Goal: Task Accomplishment & Management: Complete application form

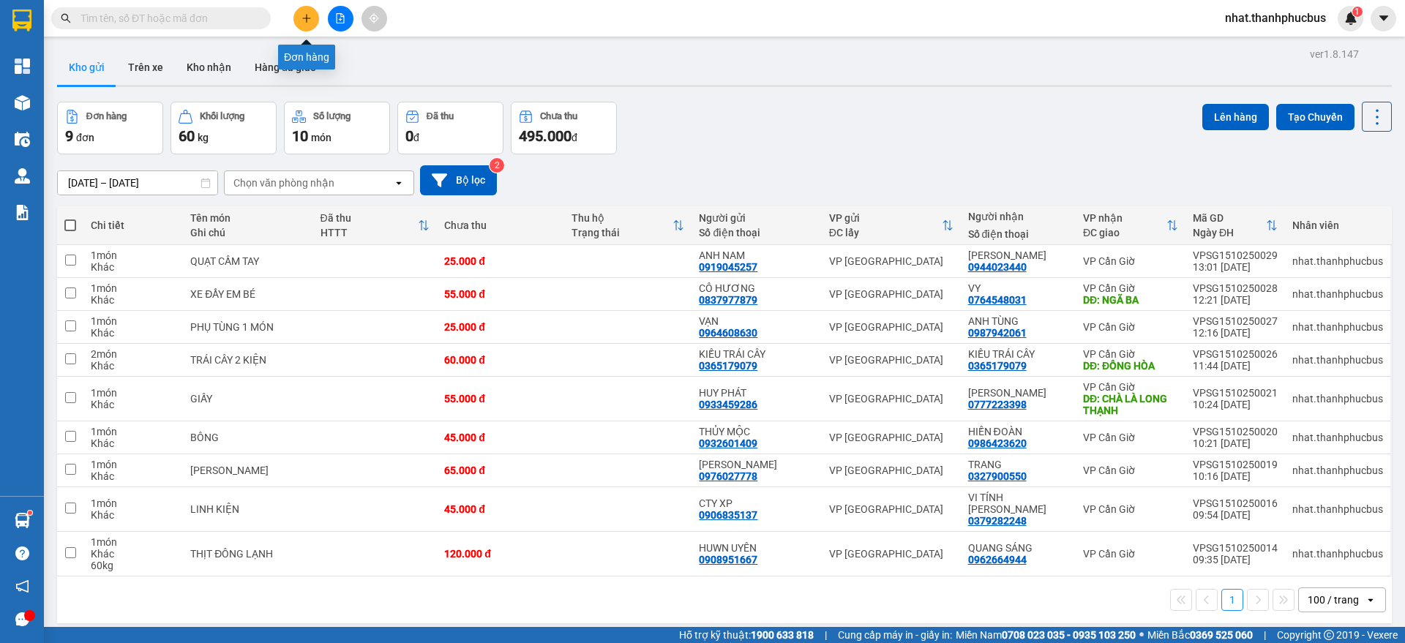
click at [297, 22] on button at bounding box center [306, 19] width 26 height 26
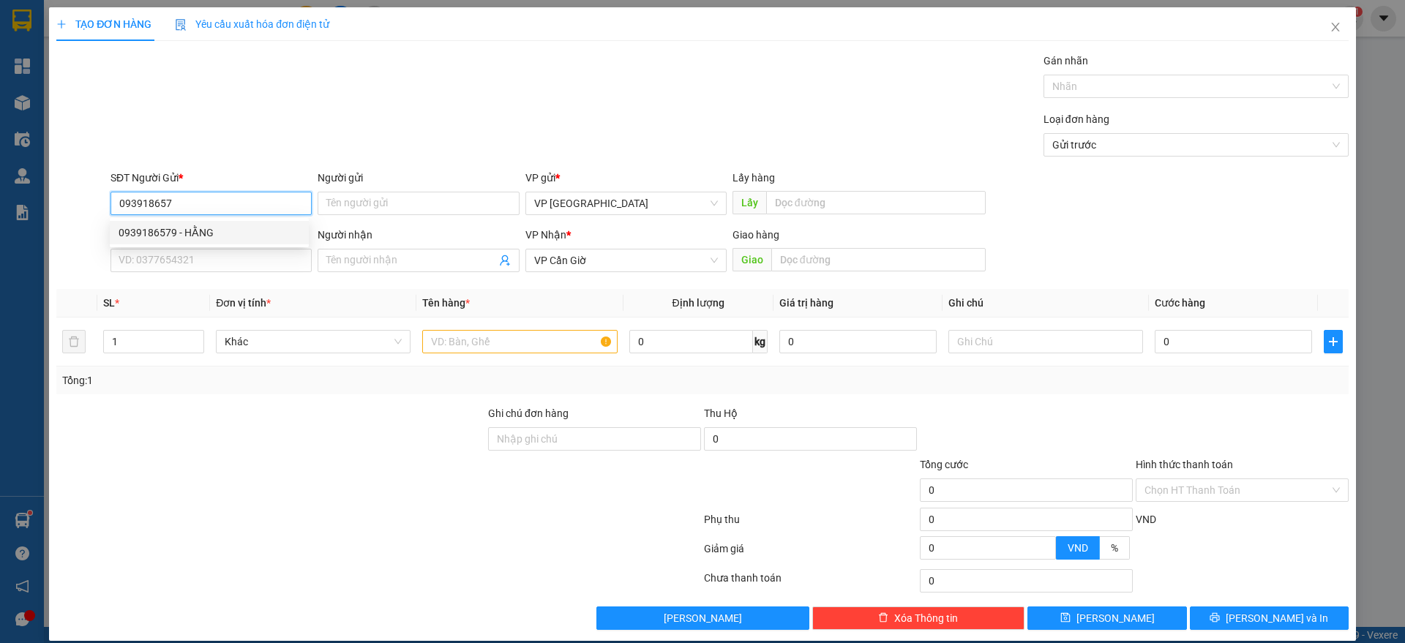
click at [222, 228] on div "0939186579 - HẰNG" at bounding box center [209, 233] width 181 height 16
type input "0939186579"
type input "HẰNG"
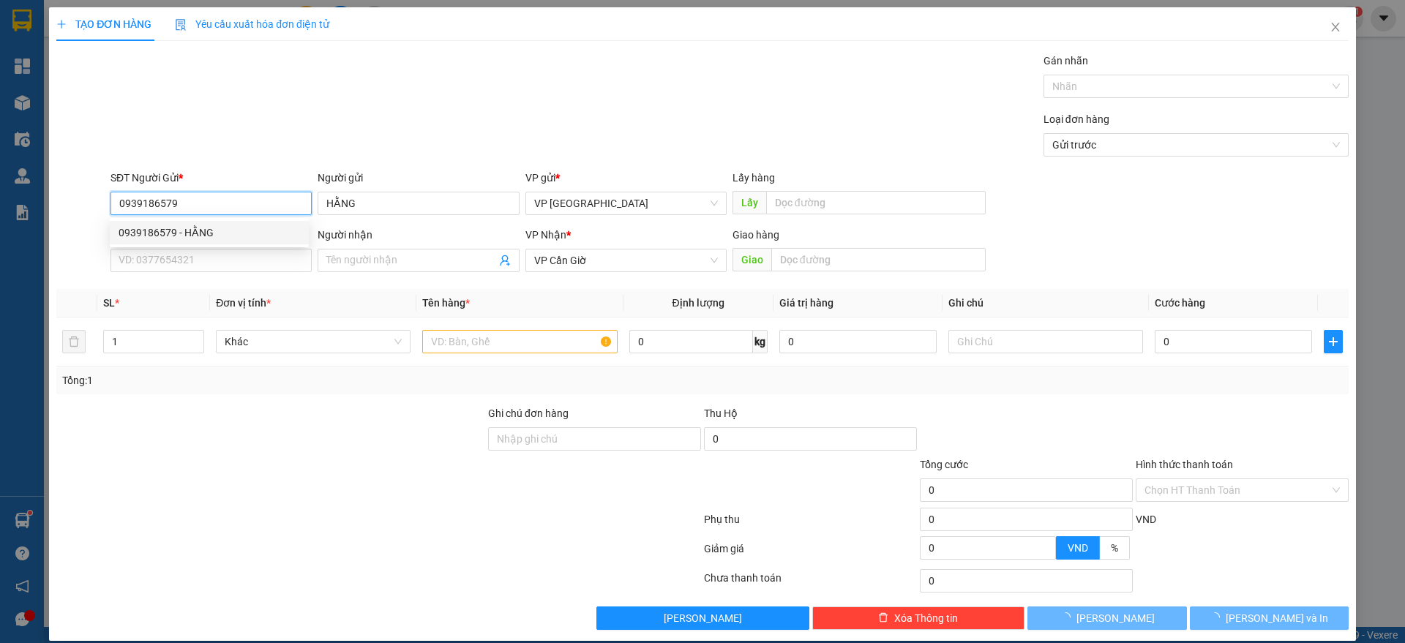
type input "110.000"
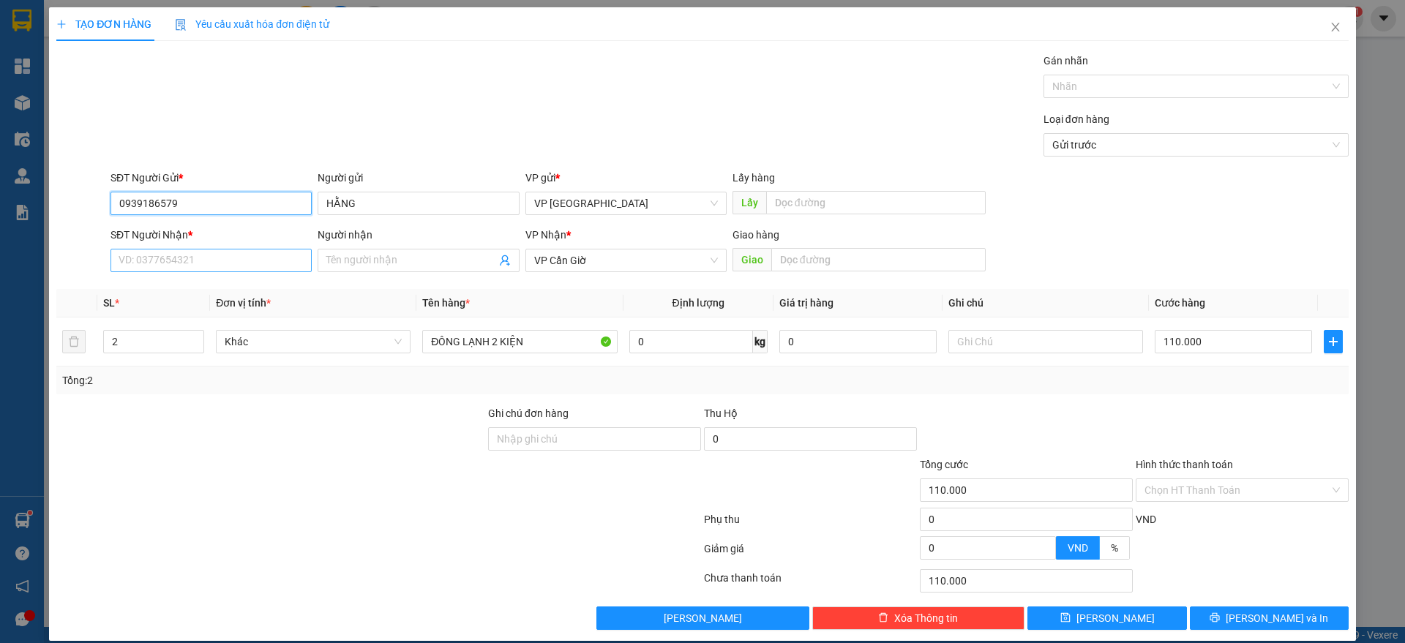
type input "0939186579"
click at [214, 254] on input "SĐT Người Nhận *" at bounding box center [210, 260] width 201 height 23
click at [218, 288] on div "0985294271 - [PERSON_NAME]" at bounding box center [209, 290] width 181 height 16
type input "0985294271"
type input "[PERSON_NAME]"
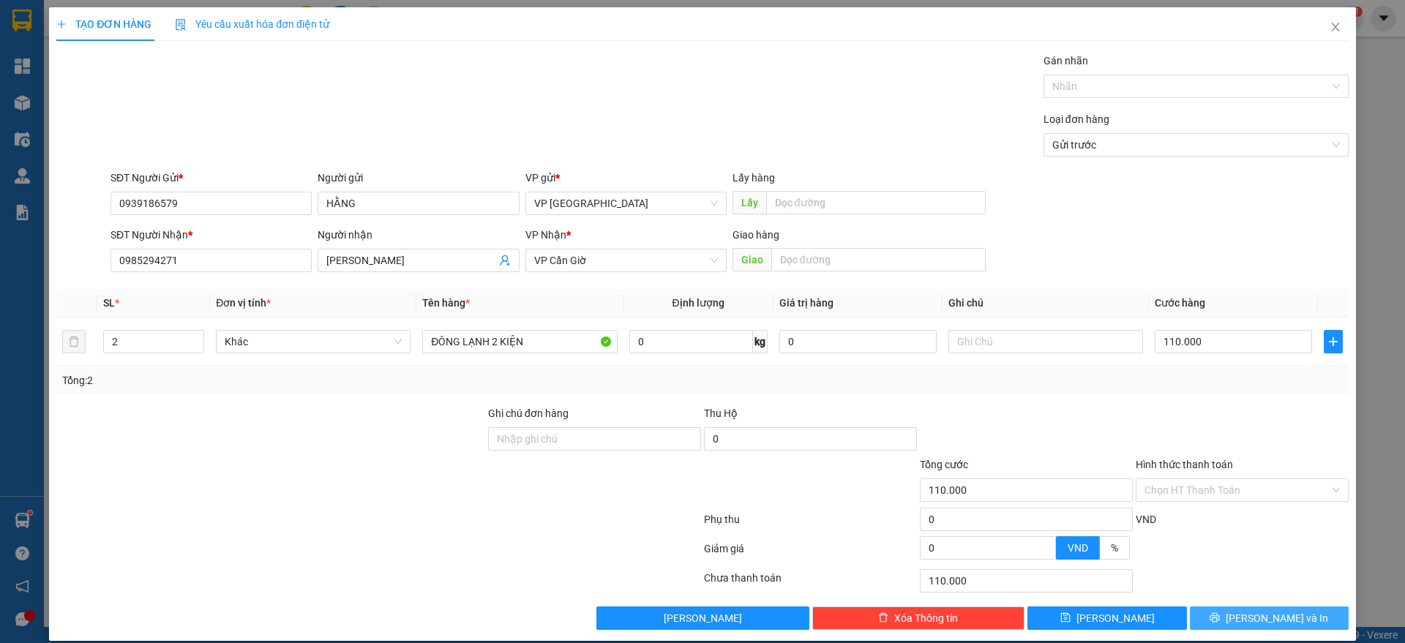
click at [1218, 609] on button "[PERSON_NAME] và In" at bounding box center [1269, 618] width 159 height 23
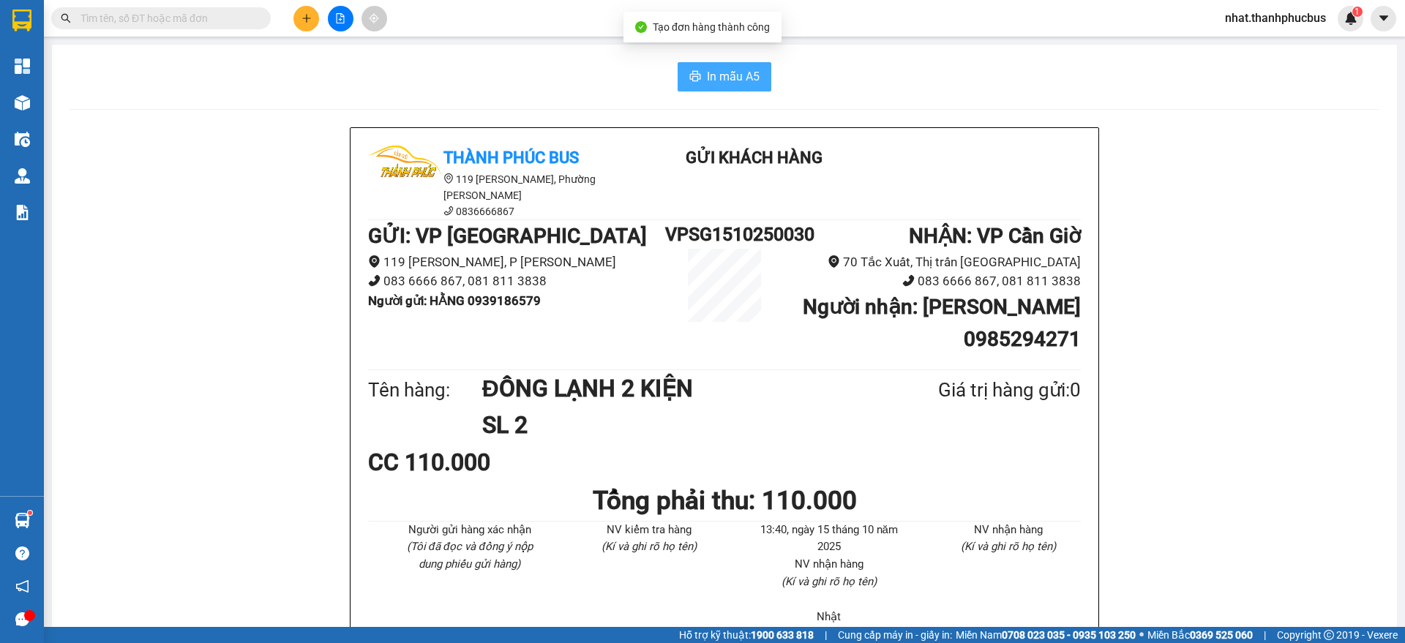
click at [709, 74] on span "In mẫu A5" at bounding box center [733, 76] width 53 height 18
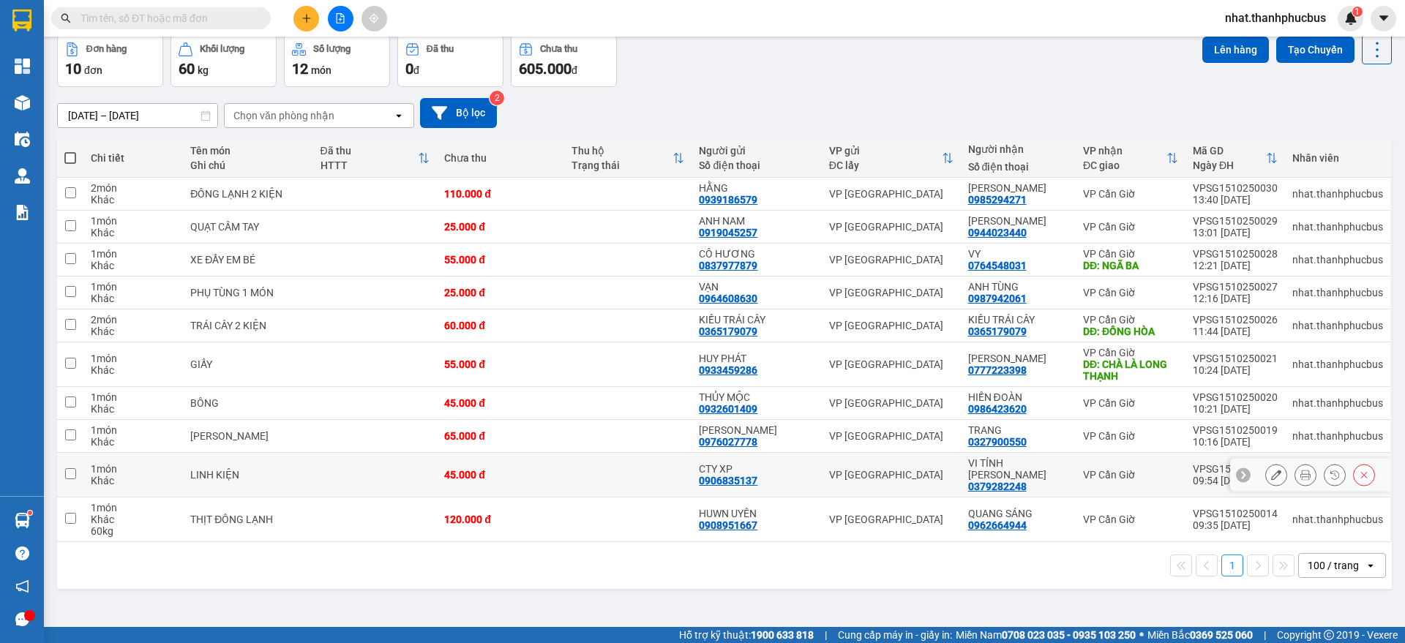
scroll to position [66, 0]
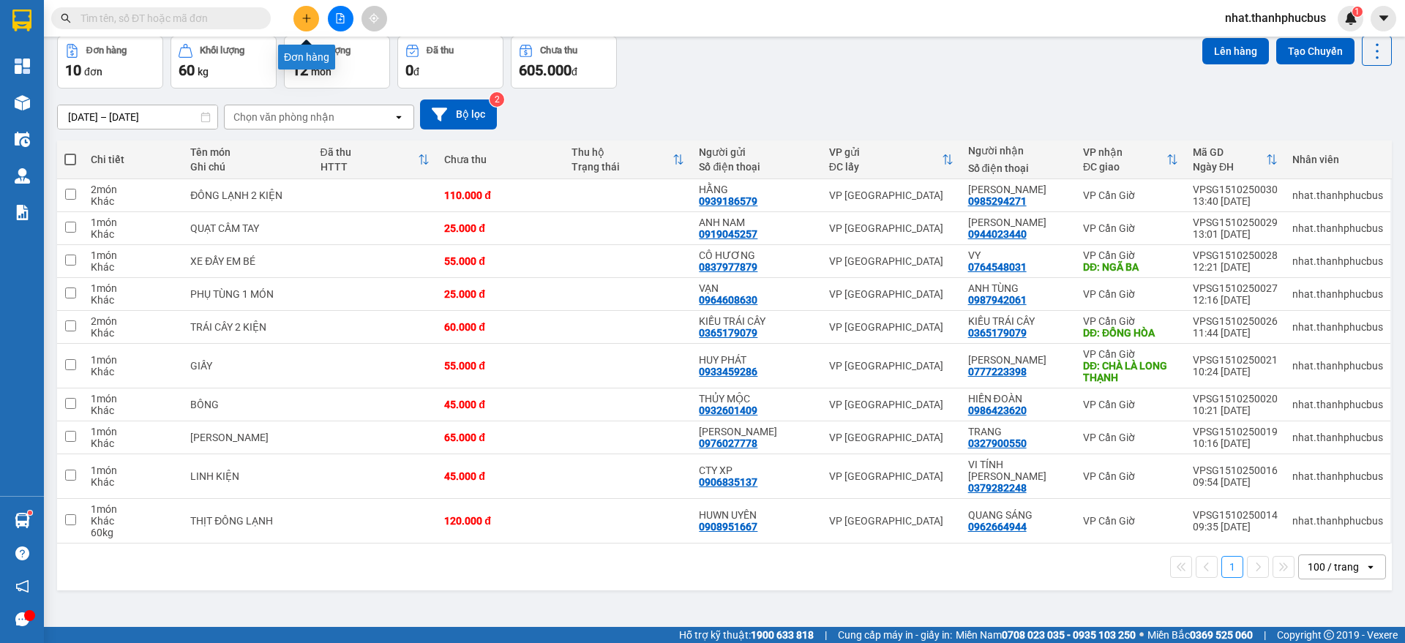
click at [299, 17] on button at bounding box center [306, 19] width 26 height 26
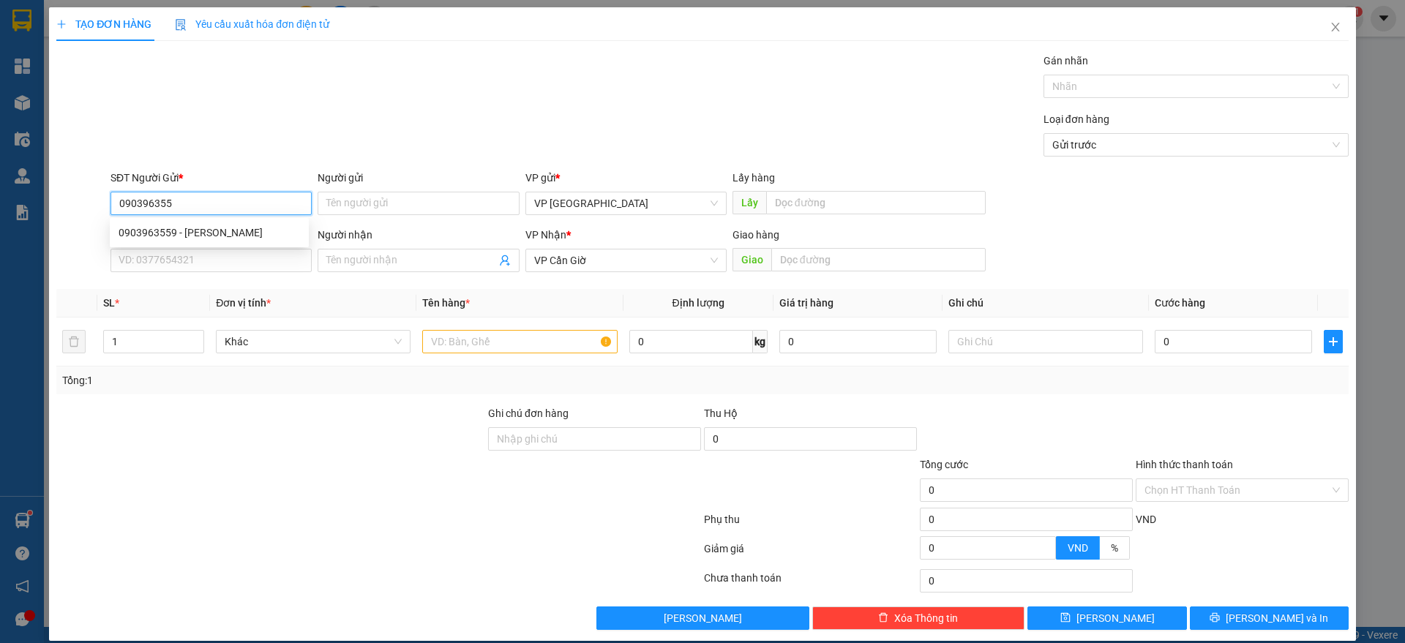
type input "0903963559"
click at [228, 238] on div "0903963559 - [PERSON_NAME]" at bounding box center [209, 233] width 181 height 16
type input "[PERSON_NAME]"
type input "N3"
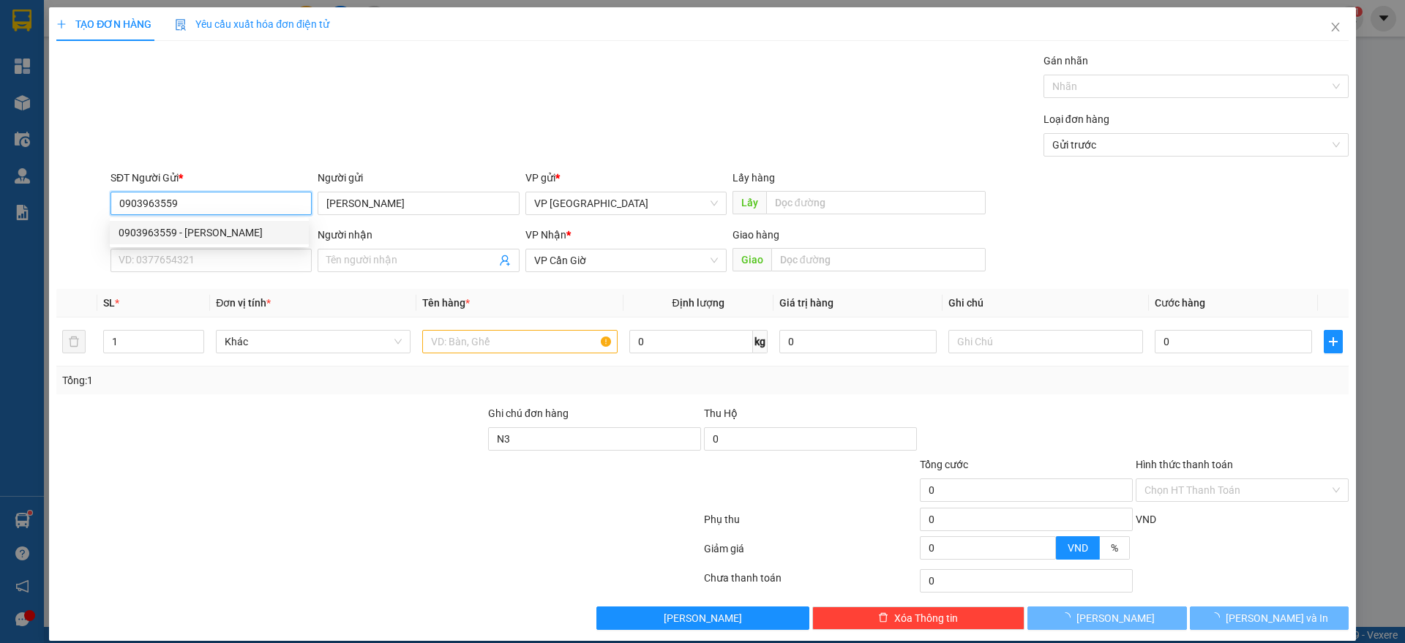
type input "35.000"
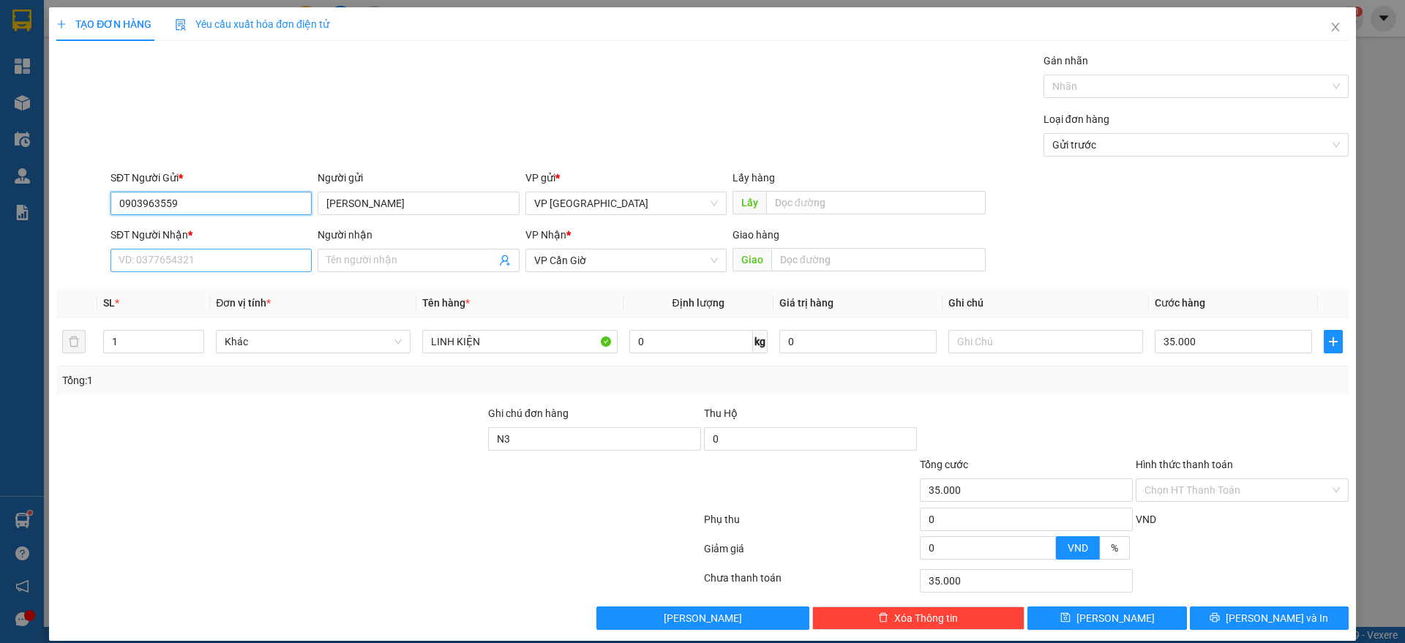
type input "0903963559"
click at [200, 260] on input "SĐT Người Nhận *" at bounding box center [210, 260] width 201 height 23
click at [211, 284] on div "[PHONE_NUMBER] - QUỐC TRÍ MOBILE" at bounding box center [209, 290] width 181 height 16
type input "0932057648"
type input "QUỐC TRÍ MOBILE"
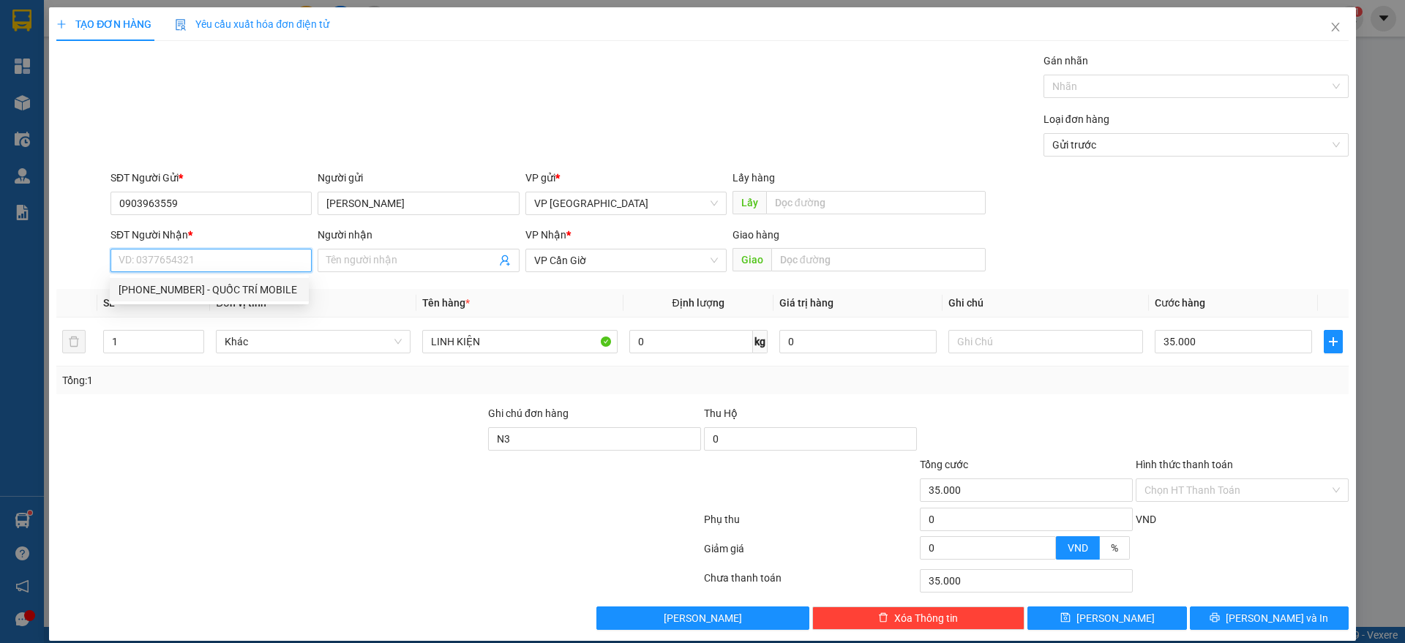
type input "NGÃ BA TUYẾN"
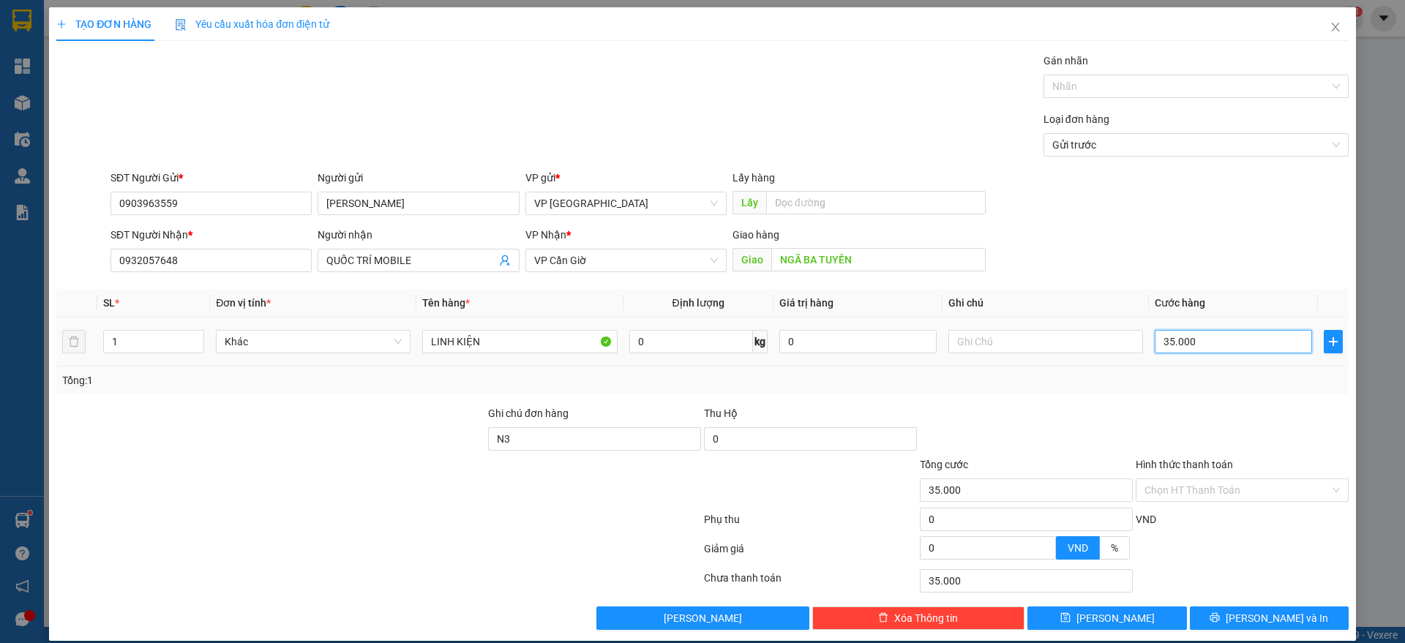
click at [1196, 349] on input "35.000" at bounding box center [1233, 341] width 157 height 23
type input "4"
type input "45"
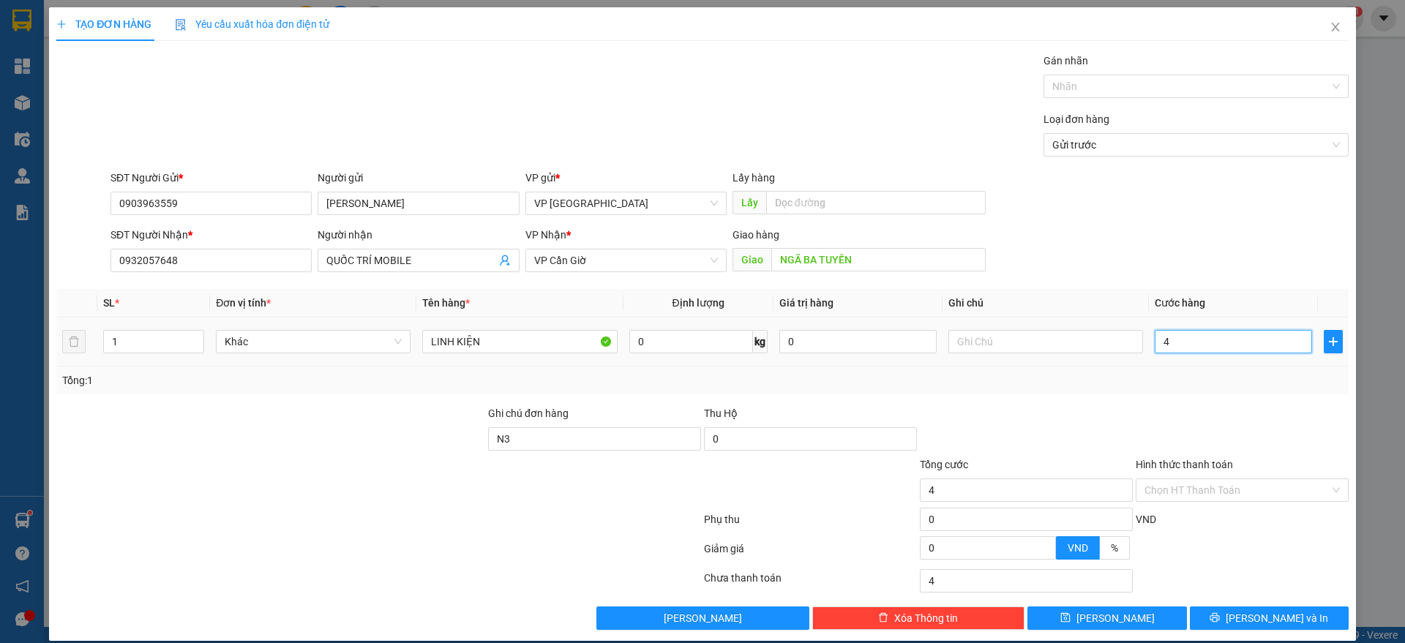
type input "45"
type input "45.000"
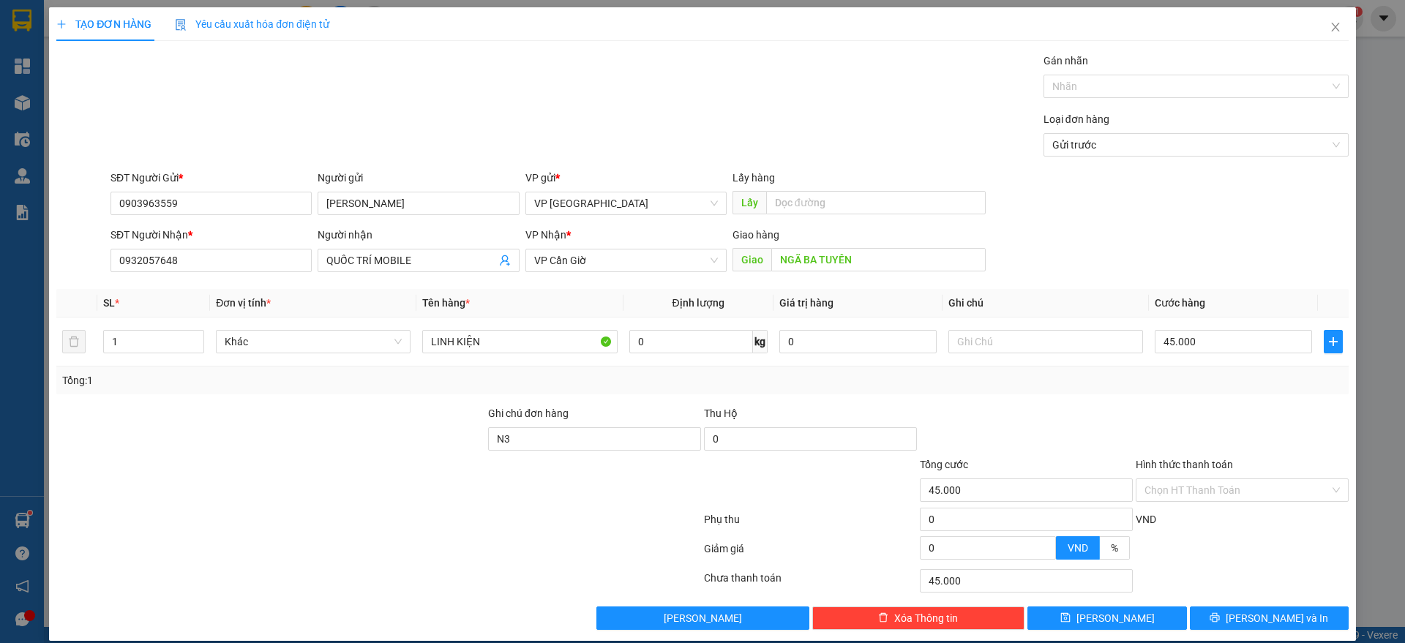
click at [1204, 397] on div "Transit Pickup Surcharge Ids Transit Deliver Surcharge Ids Transit Deliver Surc…" at bounding box center [702, 341] width 1292 height 577
click at [1220, 612] on icon "printer" at bounding box center [1214, 617] width 10 height 10
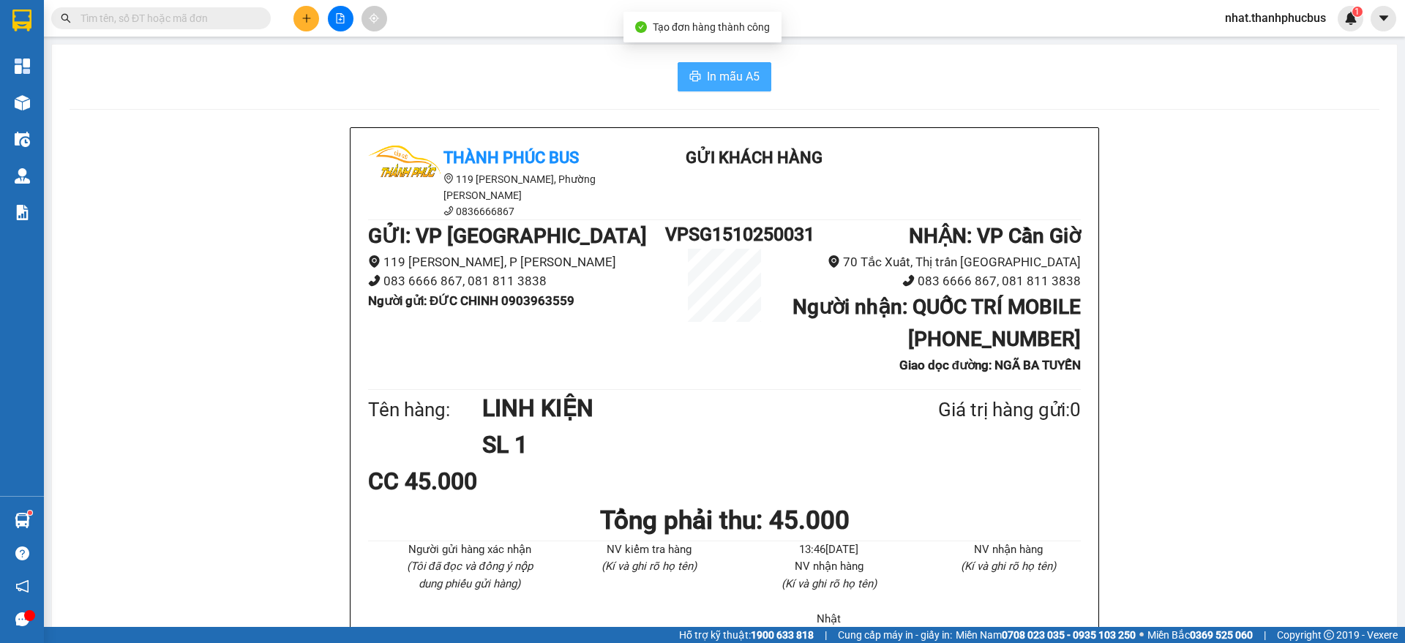
click at [724, 82] on span "In mẫu A5" at bounding box center [733, 76] width 53 height 18
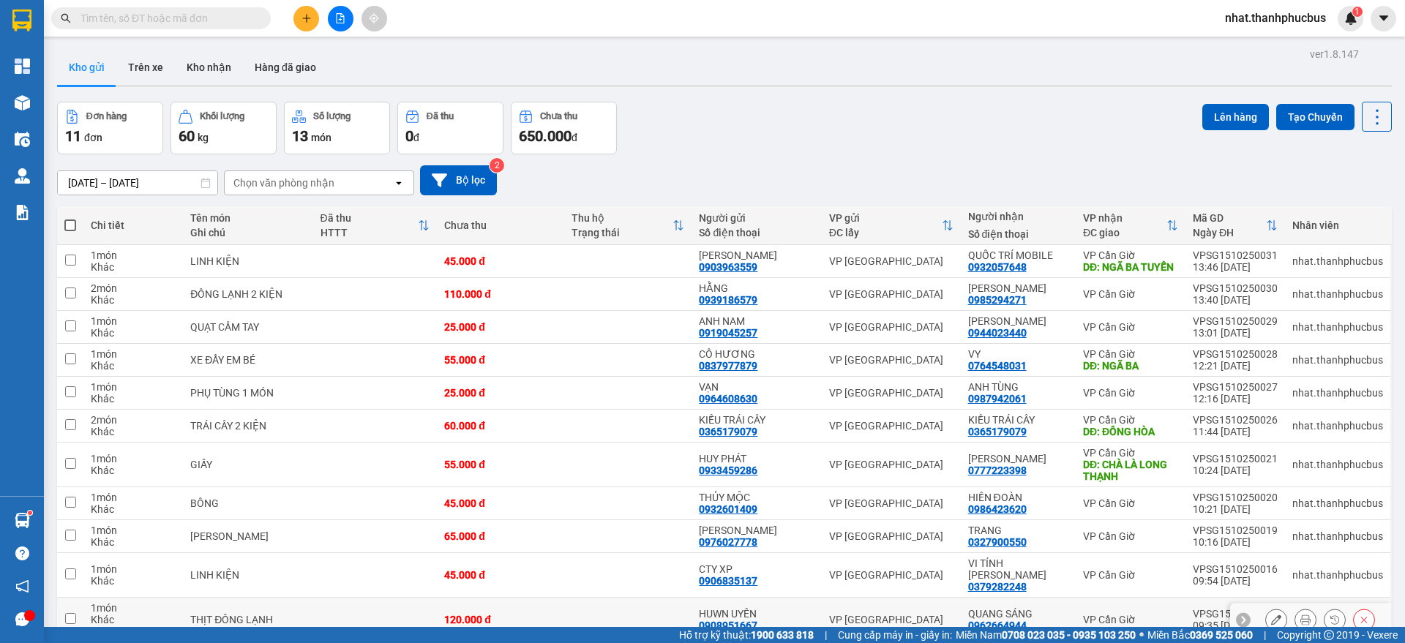
drag, startPoint x: 724, startPoint y: 82, endPoint x: 1044, endPoint y: 542, distance: 560.8
click at [1044, 608] on div "QUANG SÁNG" at bounding box center [1018, 614] width 100 height 12
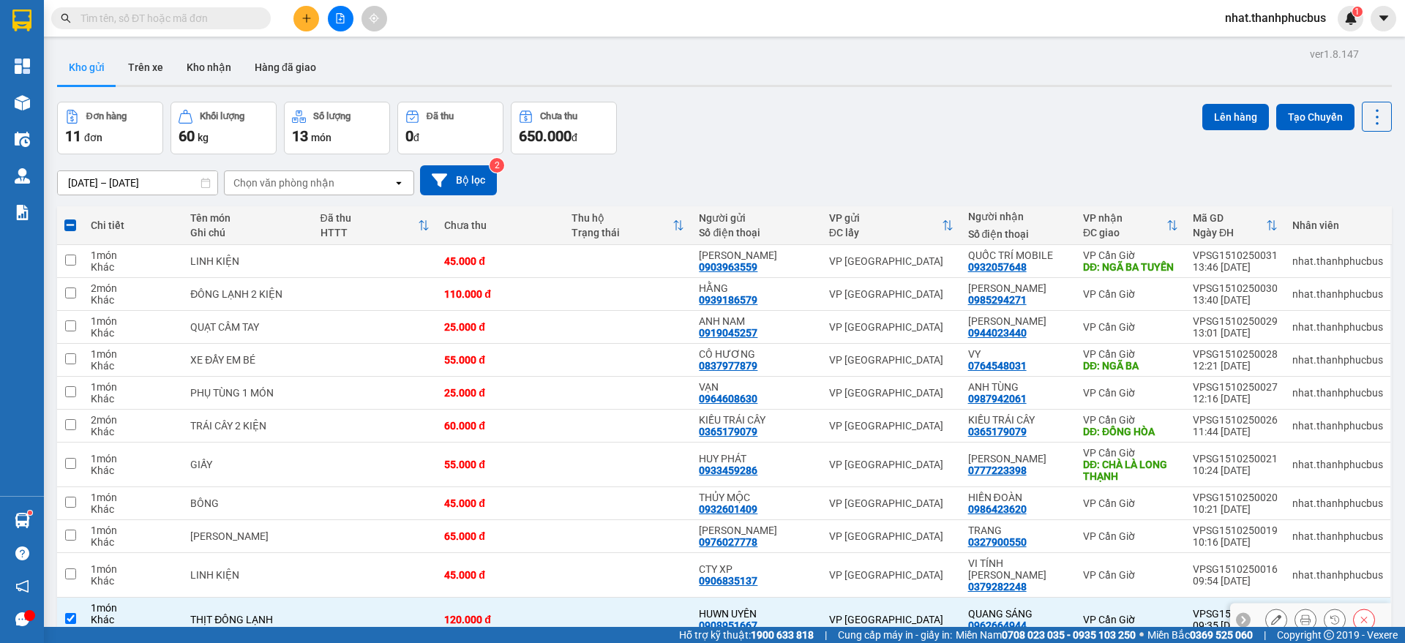
click at [72, 613] on input "checkbox" at bounding box center [70, 618] width 11 height 11
checkbox input "false"
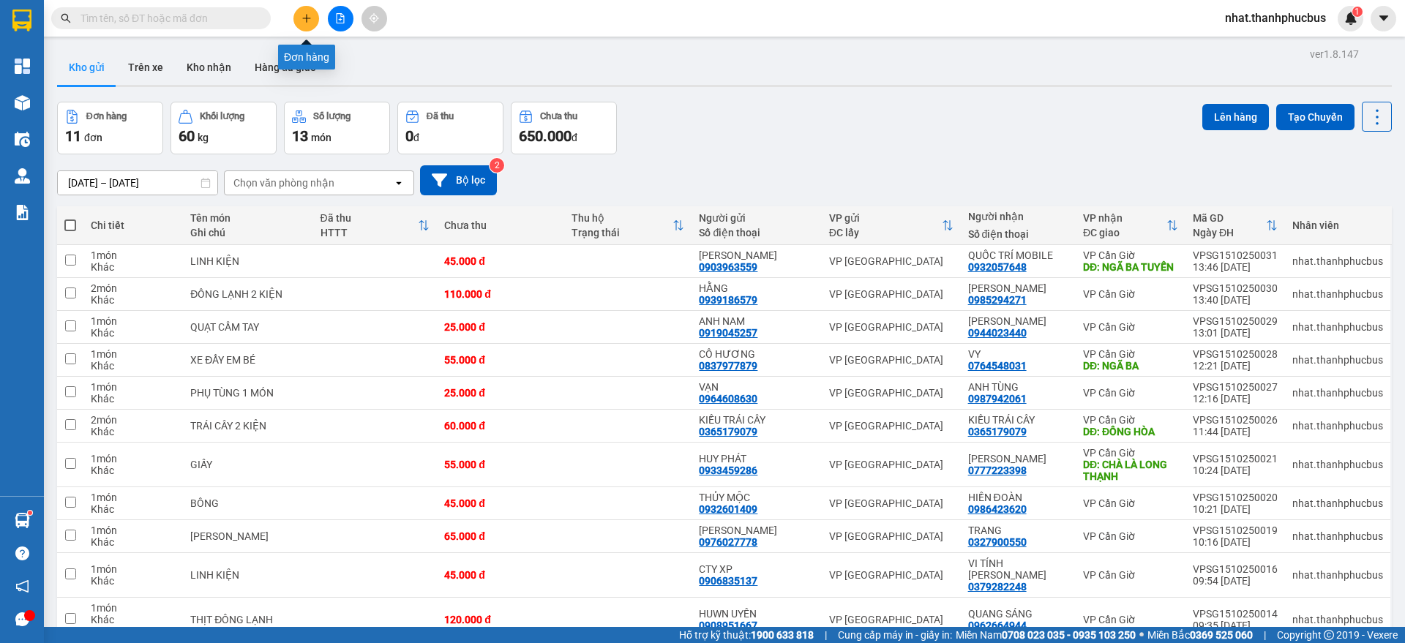
click at [305, 21] on icon "plus" at bounding box center [306, 18] width 10 height 10
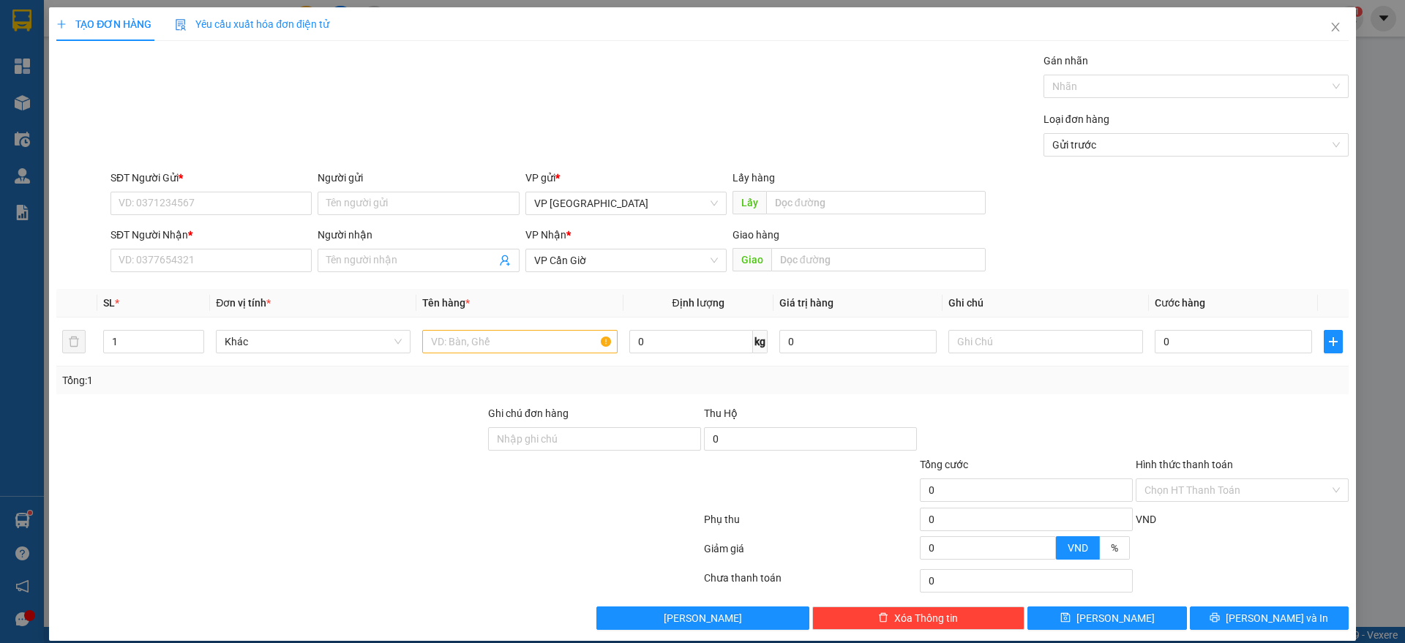
drag, startPoint x: 140, startPoint y: 160, endPoint x: 154, endPoint y: 169, distance: 17.1
click at [154, 169] on div "Transit Pickup Surcharge Ids Transit Deliver Surcharge Ids Transit Deliver Surc…" at bounding box center [702, 341] width 1292 height 577
click at [146, 202] on input "SĐT Người Gửi *" at bounding box center [210, 203] width 201 height 23
click at [188, 222] on div "0946978879 - ĐIỆN HOÀNG NGÂN" at bounding box center [209, 232] width 199 height 23
type input "0946978879"
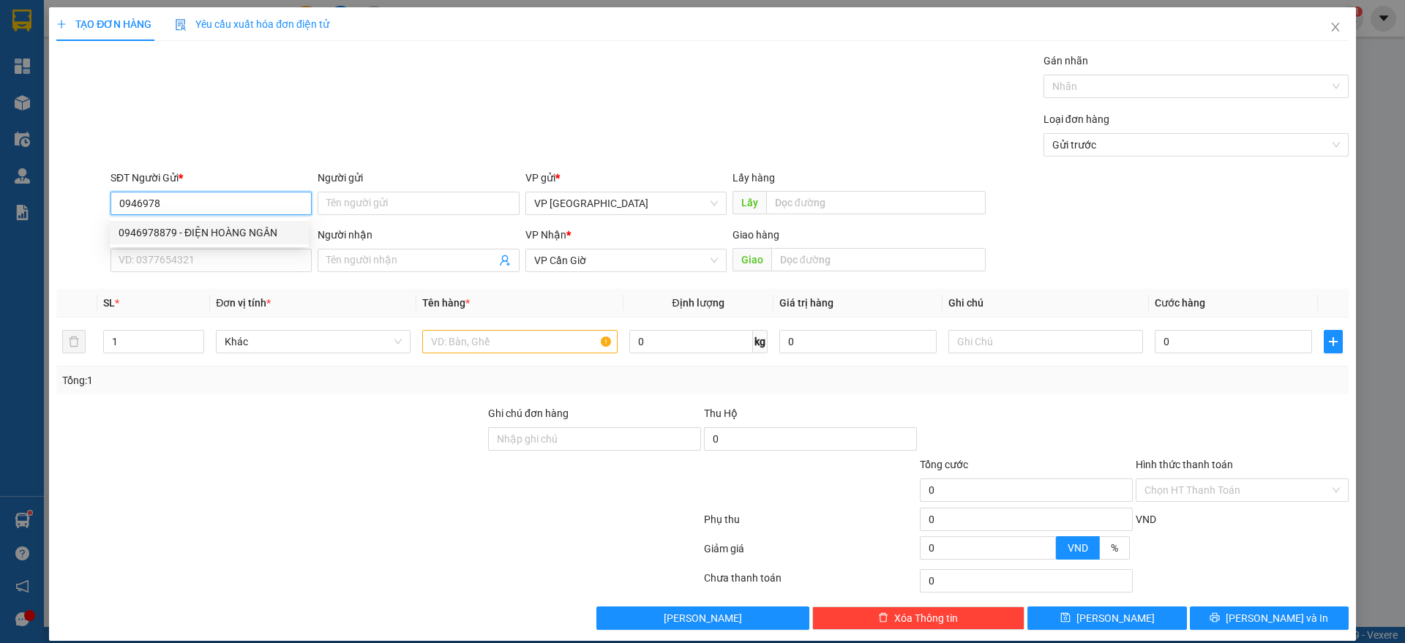
type input "ĐIỆN HOÀNG NGÂN"
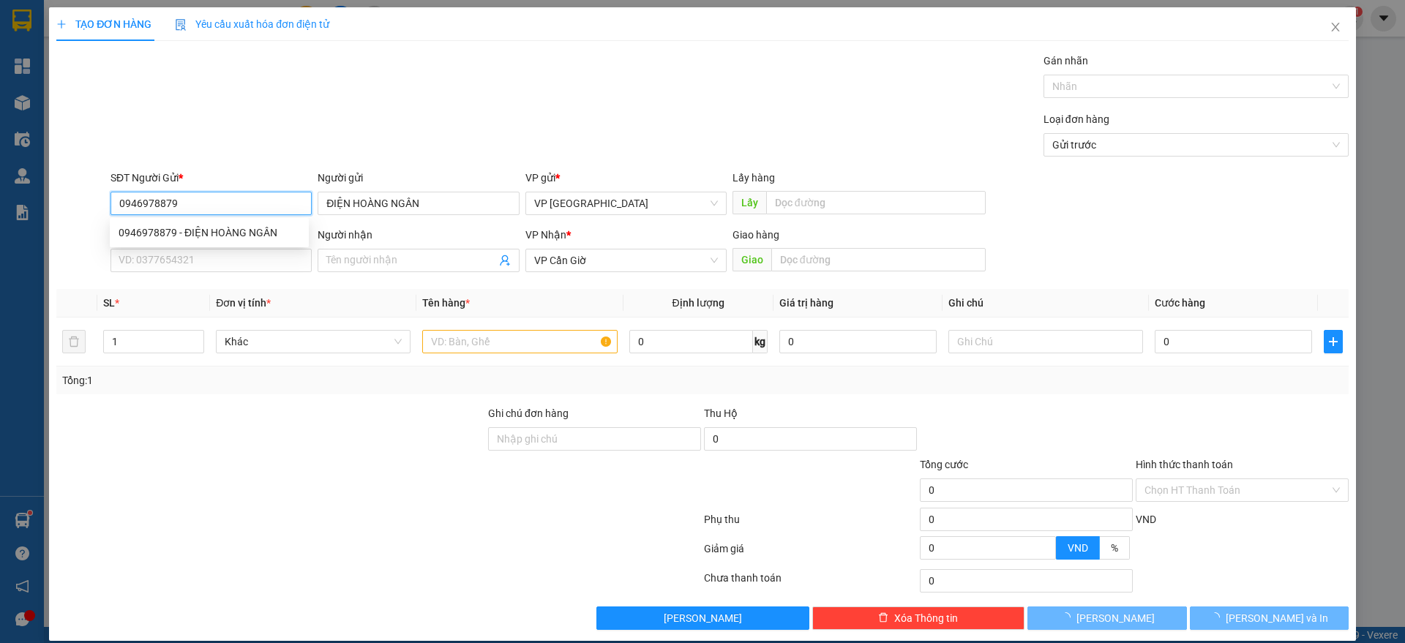
type input "55.000"
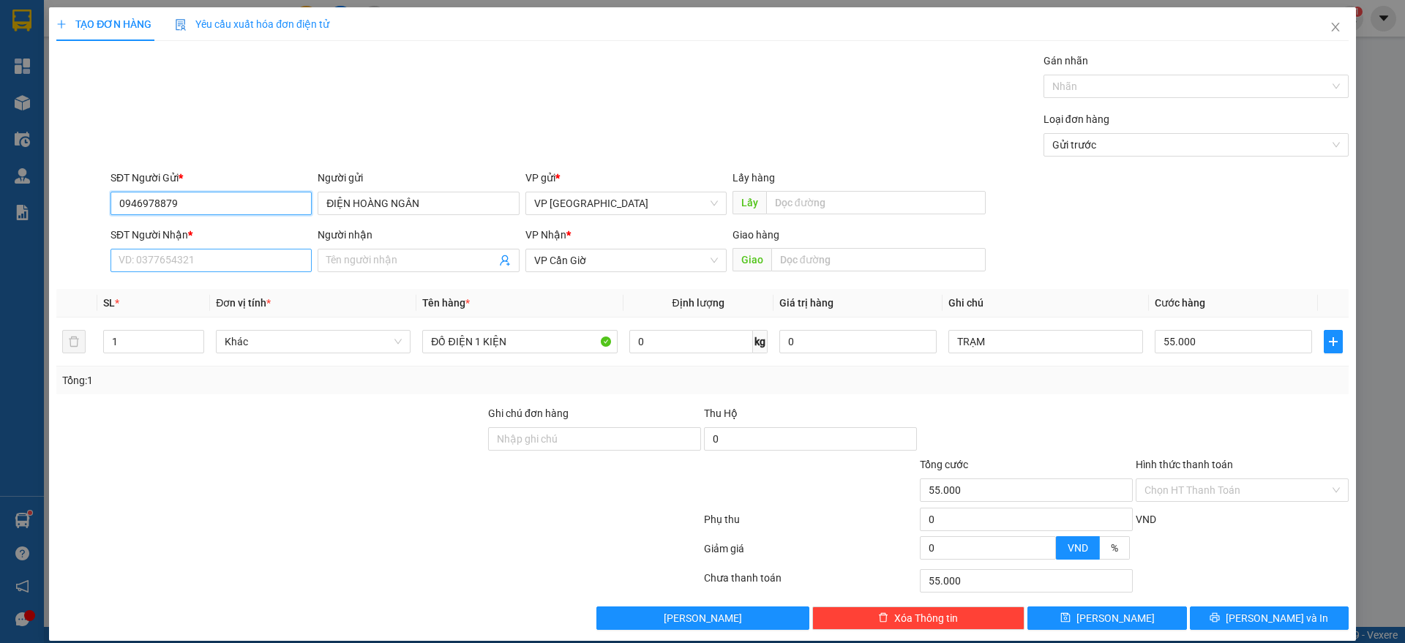
type input "0946978879"
click at [189, 255] on input "SĐT Người Nhận *" at bounding box center [210, 260] width 201 height 23
click at [164, 289] on div "0384191139 - TRANG" at bounding box center [209, 290] width 181 height 16
type input "0384191139"
type input "TRANG"
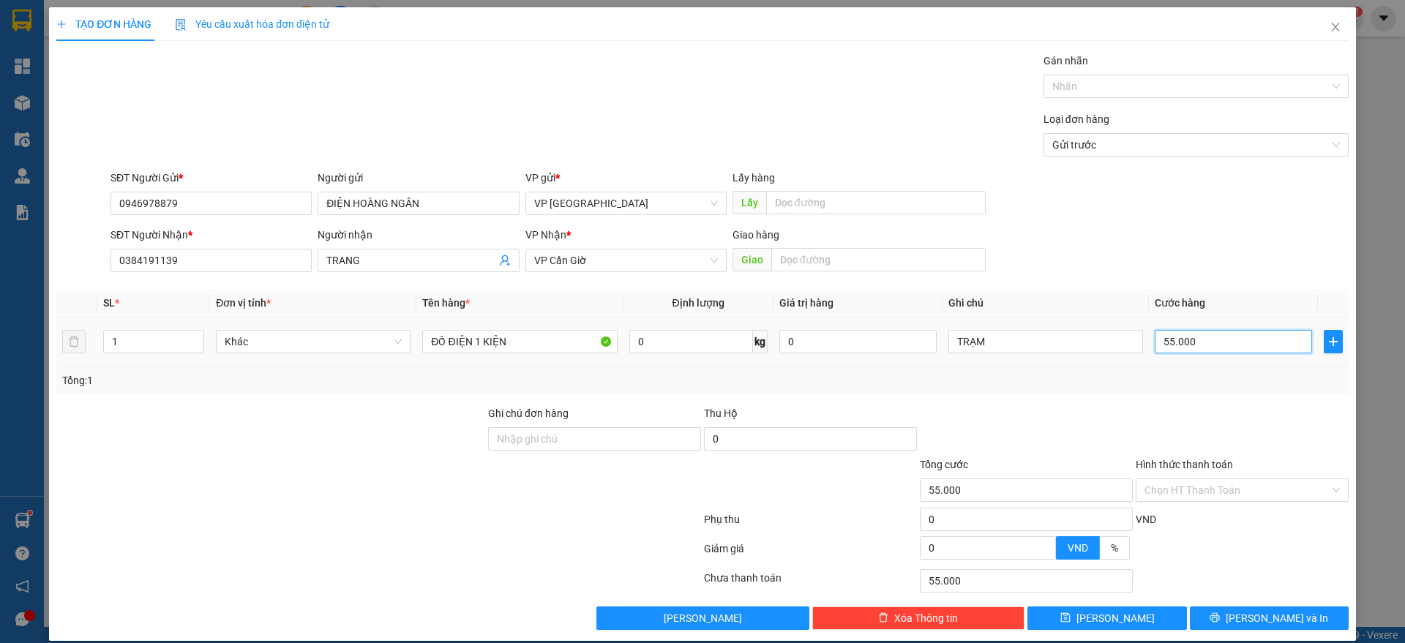
click at [1186, 340] on input "55.000" at bounding box center [1233, 341] width 157 height 23
drag, startPoint x: 681, startPoint y: 335, endPoint x: 1201, endPoint y: 343, distance: 519.5
click at [1201, 343] on input "55.000" at bounding box center [1233, 341] width 157 height 23
type input "3"
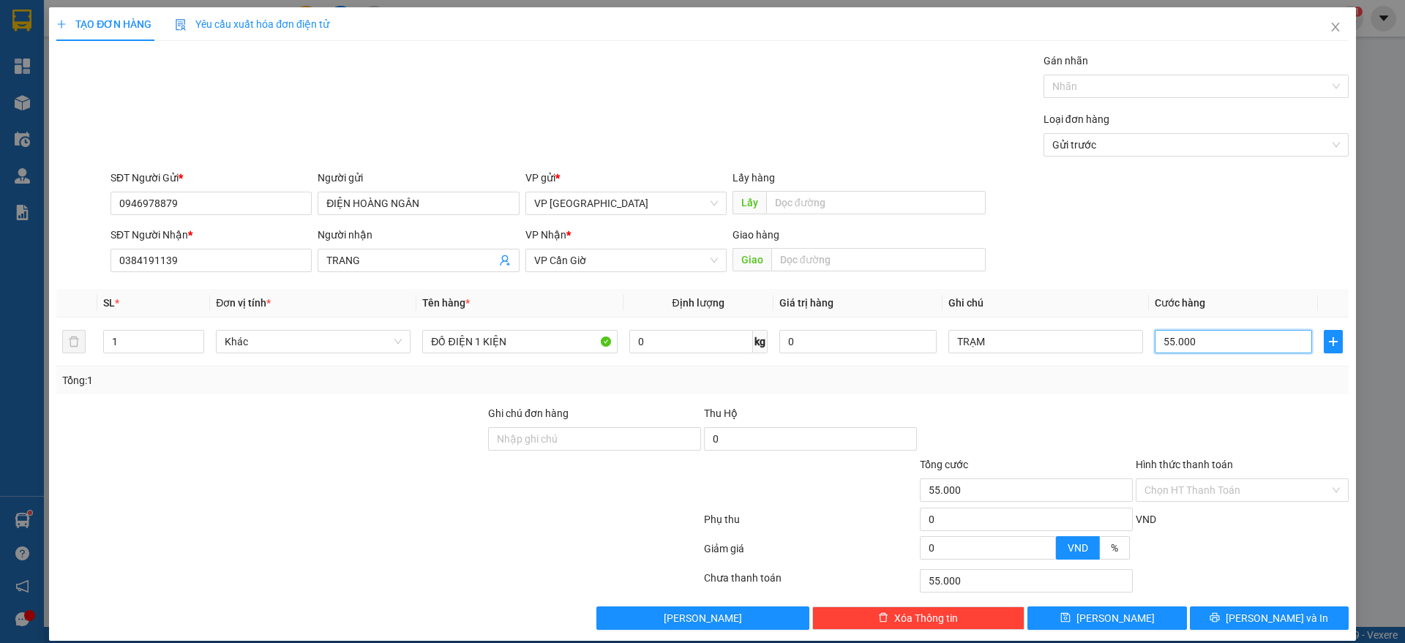
type input "3"
type input "35"
type input "350"
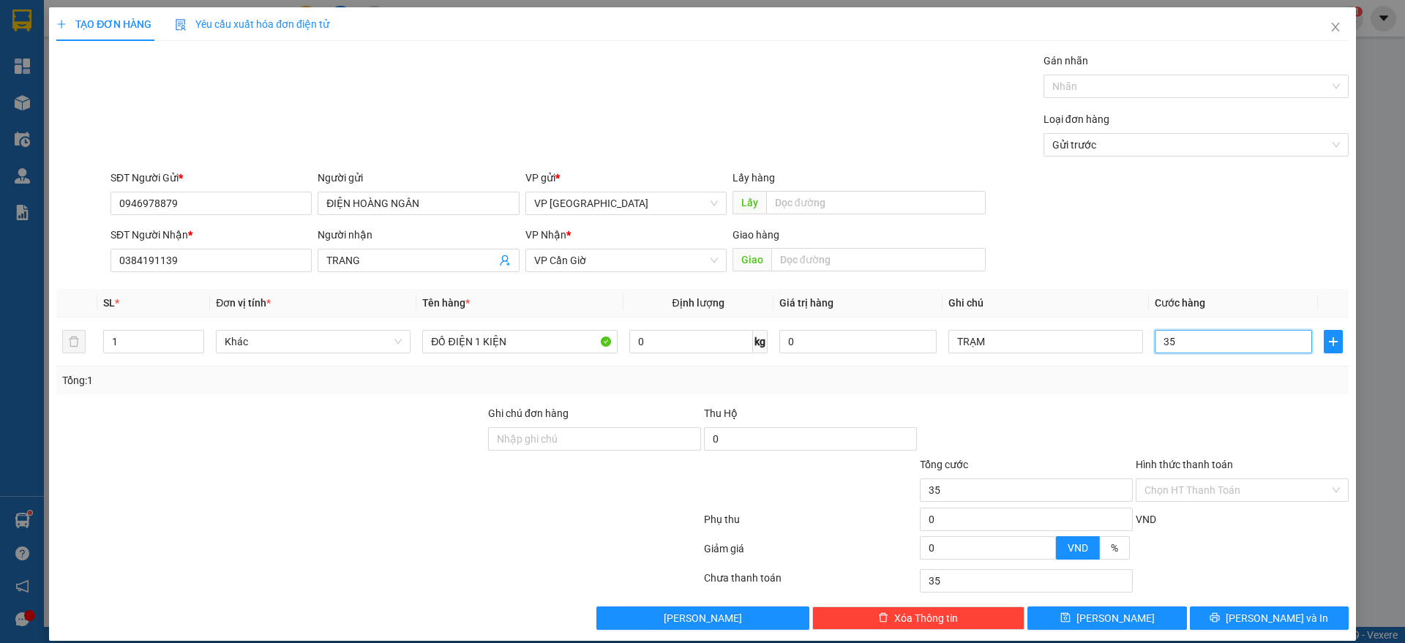
type input "350"
type input "3.500"
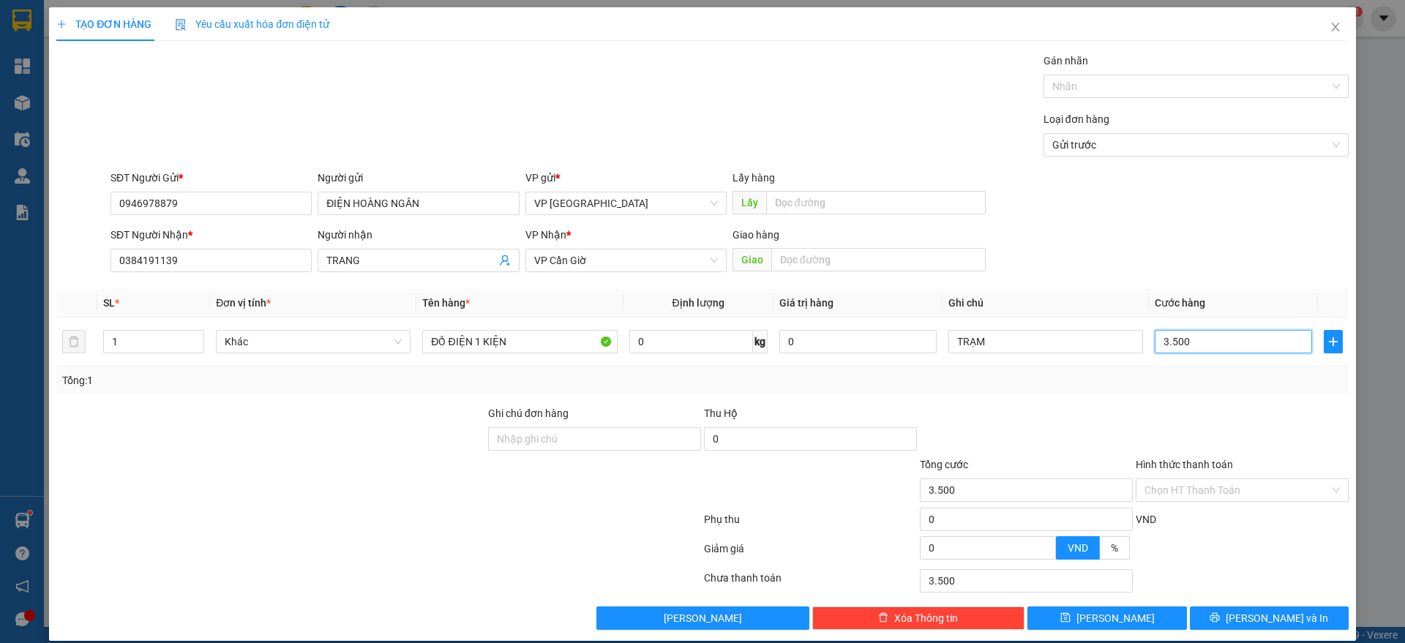
type input "35.000"
click at [1236, 481] on input "Hình thức thanh toán" at bounding box center [1236, 490] width 185 height 22
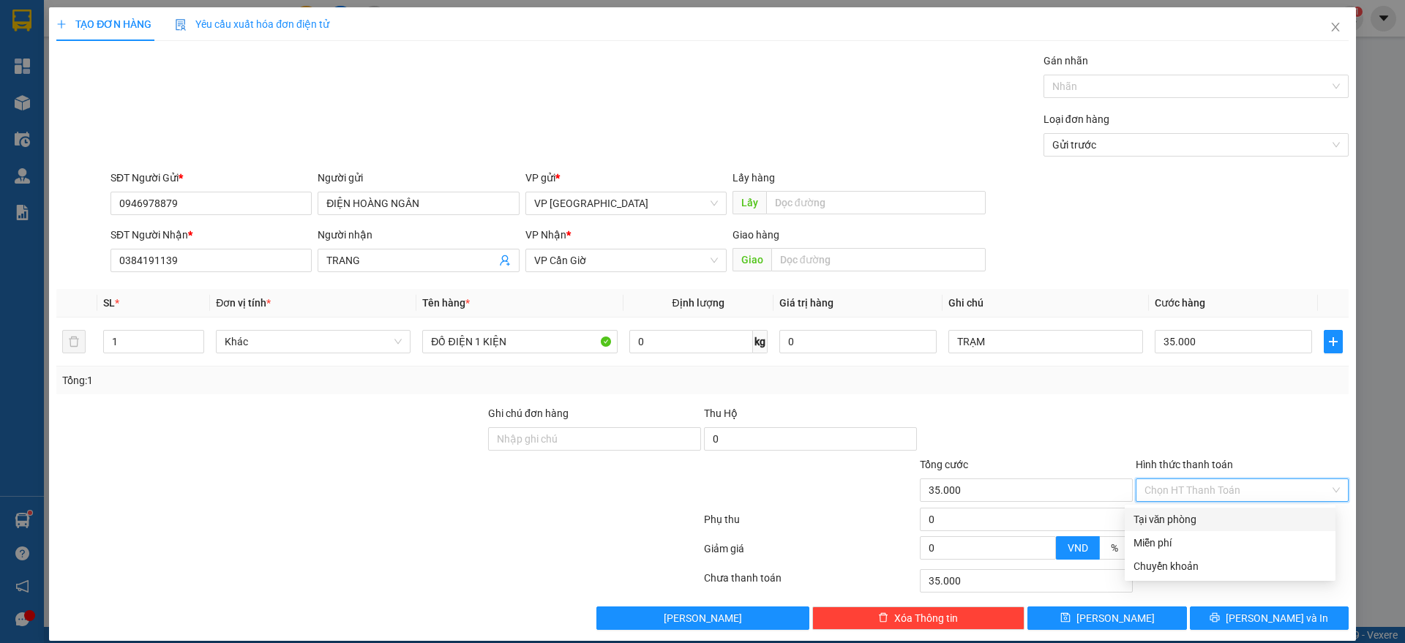
click at [1174, 513] on div "Tại văn phòng" at bounding box center [1229, 519] width 193 height 16
type input "0"
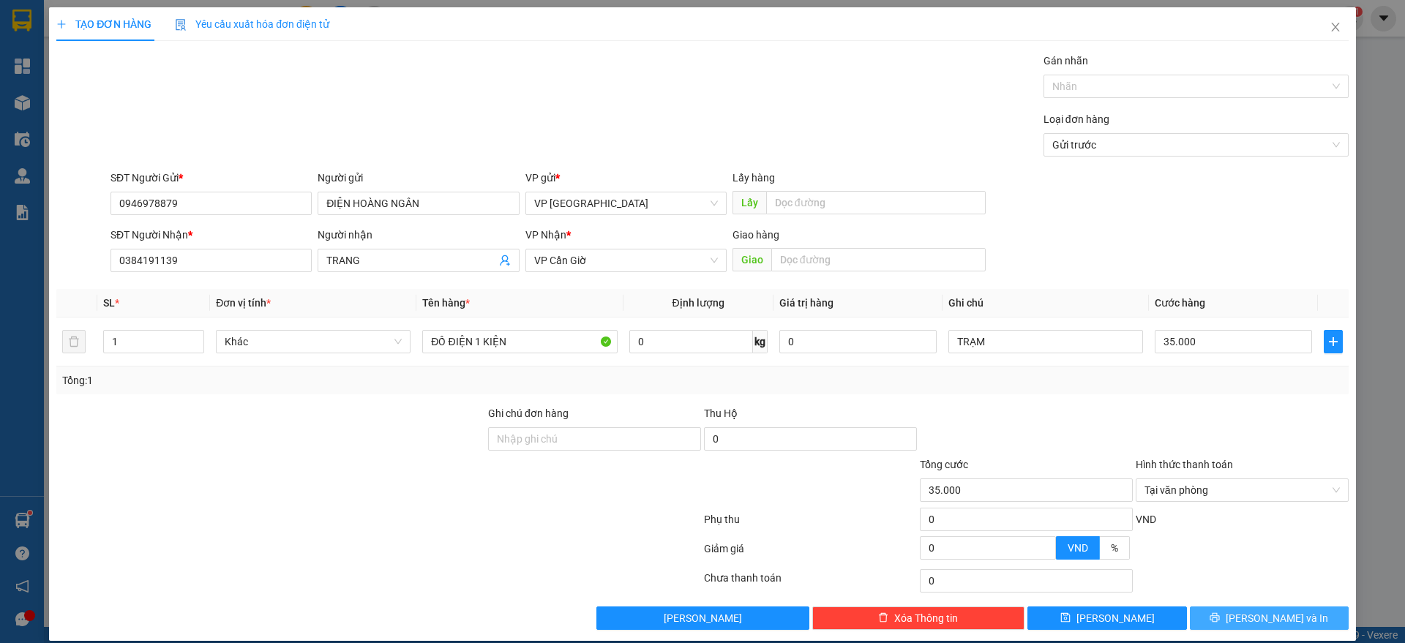
click at [1220, 612] on icon "printer" at bounding box center [1214, 617] width 10 height 10
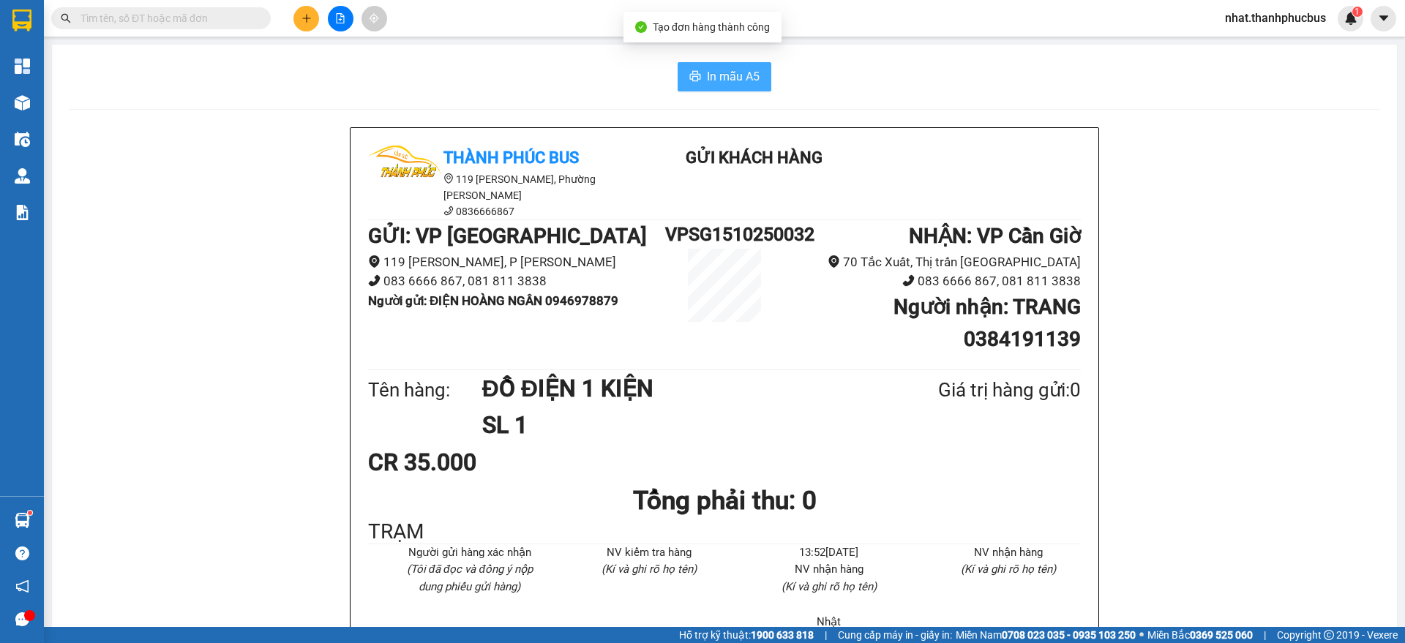
click at [738, 73] on span "In mẫu A5" at bounding box center [733, 76] width 53 height 18
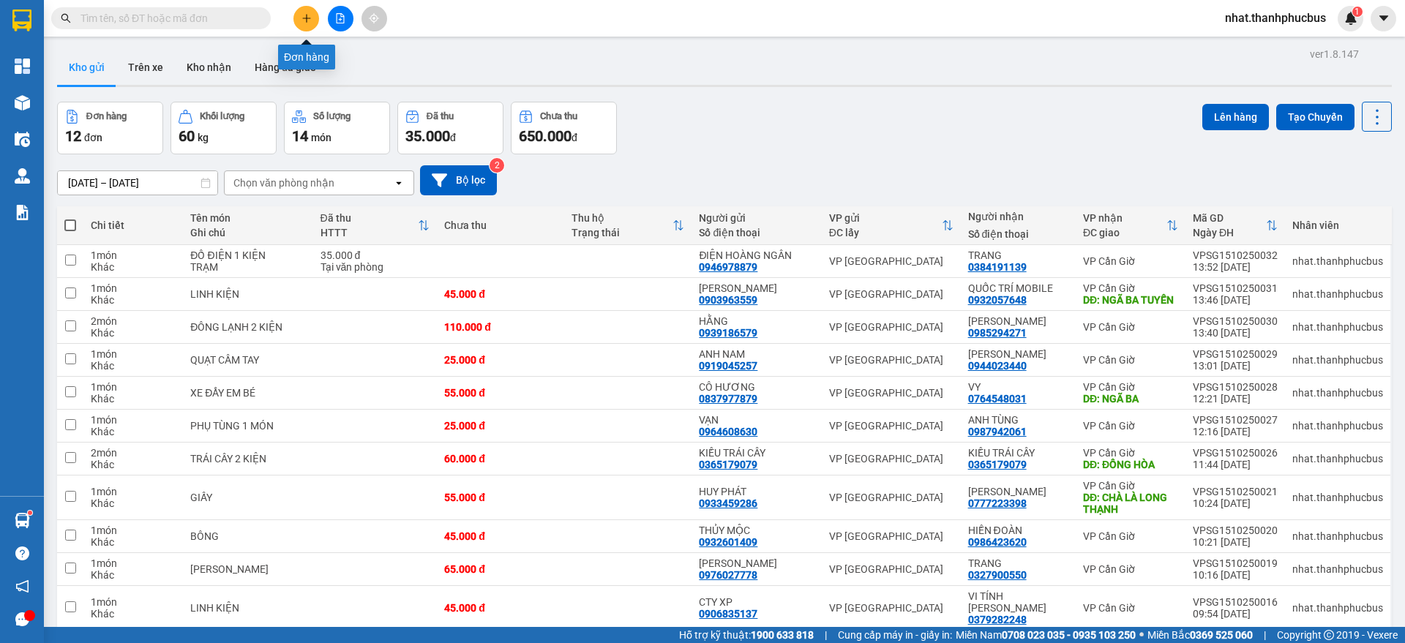
click at [303, 19] on icon "plus" at bounding box center [306, 18] width 10 height 10
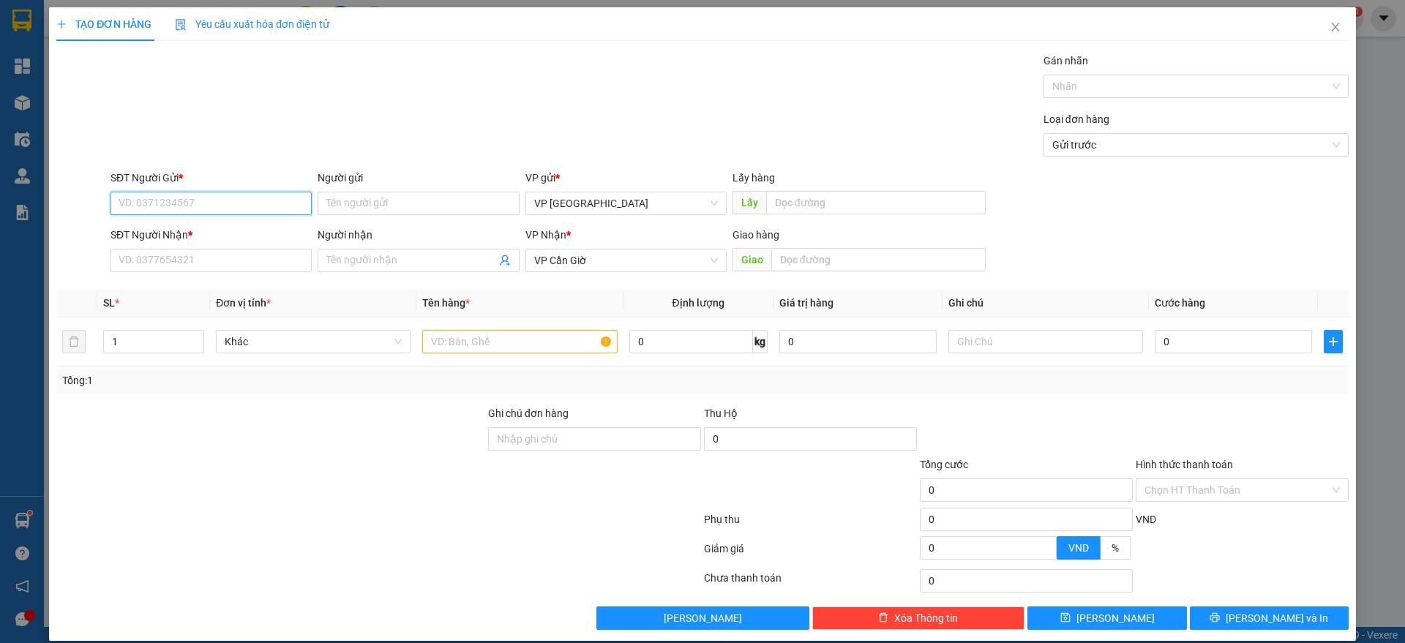
click at [241, 203] on input "SĐT Người Gửi *" at bounding box center [210, 203] width 201 height 23
click at [160, 247] on div "SĐT Người Nhận *" at bounding box center [210, 238] width 201 height 22
click at [165, 249] on input "SĐT Người Nhận *" at bounding box center [210, 260] width 201 height 23
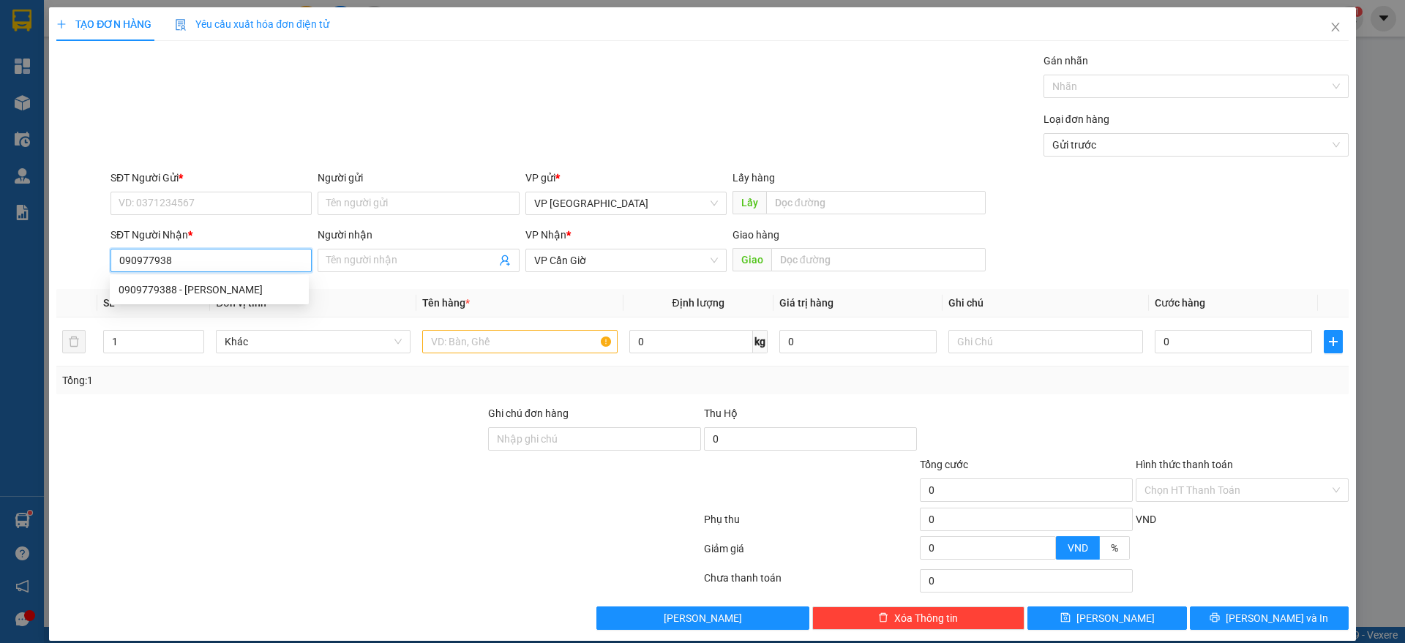
type input "0909779388"
click at [181, 291] on div "0909779388 - [PERSON_NAME]" at bounding box center [209, 290] width 181 height 16
type input "[PERSON_NAME]"
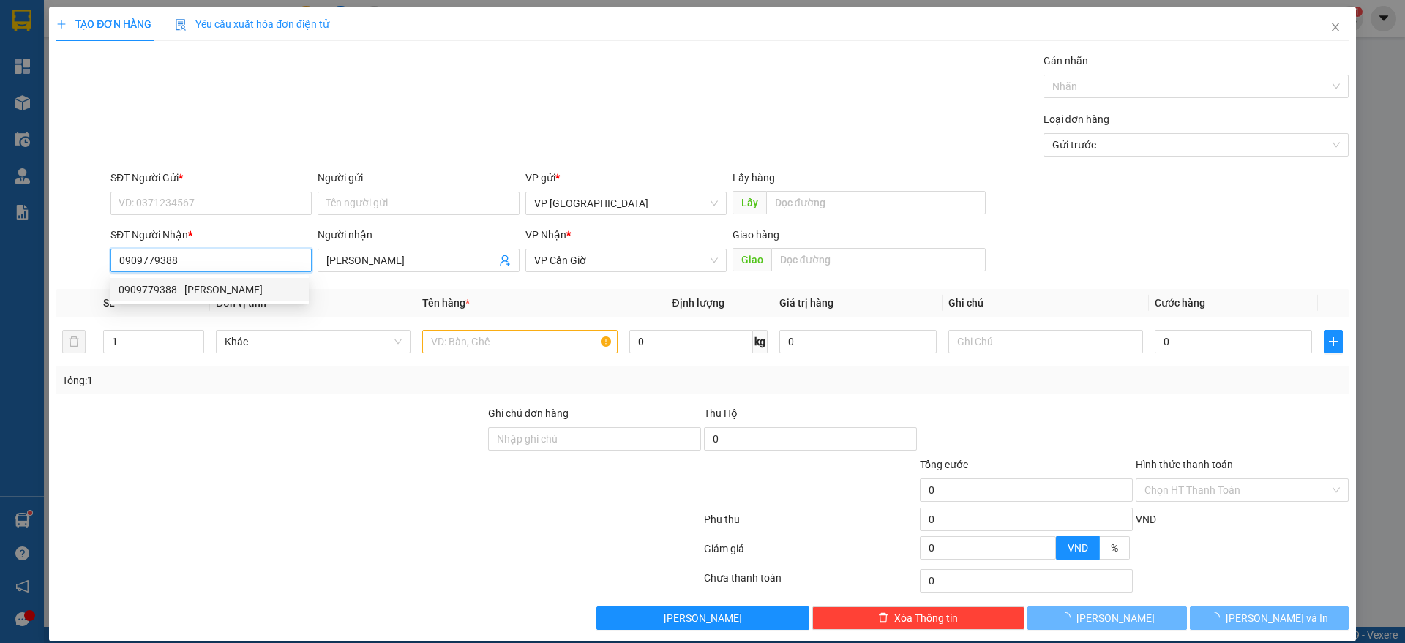
type input "25.000"
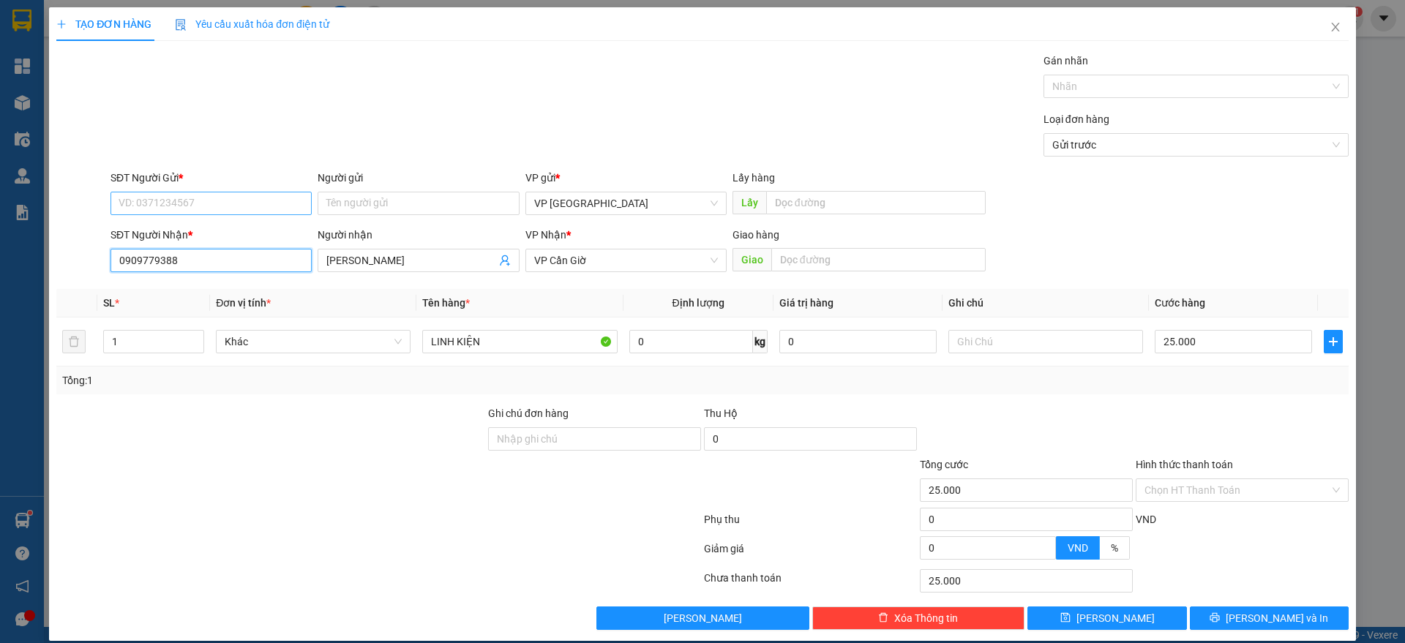
type input "0909779388"
click at [217, 206] on input "SĐT Người Gửi *" at bounding box center [210, 203] width 201 height 23
drag, startPoint x: 200, startPoint y: 225, endPoint x: 174, endPoint y: 229, distance: 26.6
click at [174, 229] on div "0909779388 - [PERSON_NAME]" at bounding box center [209, 233] width 181 height 16
type input "0909779388"
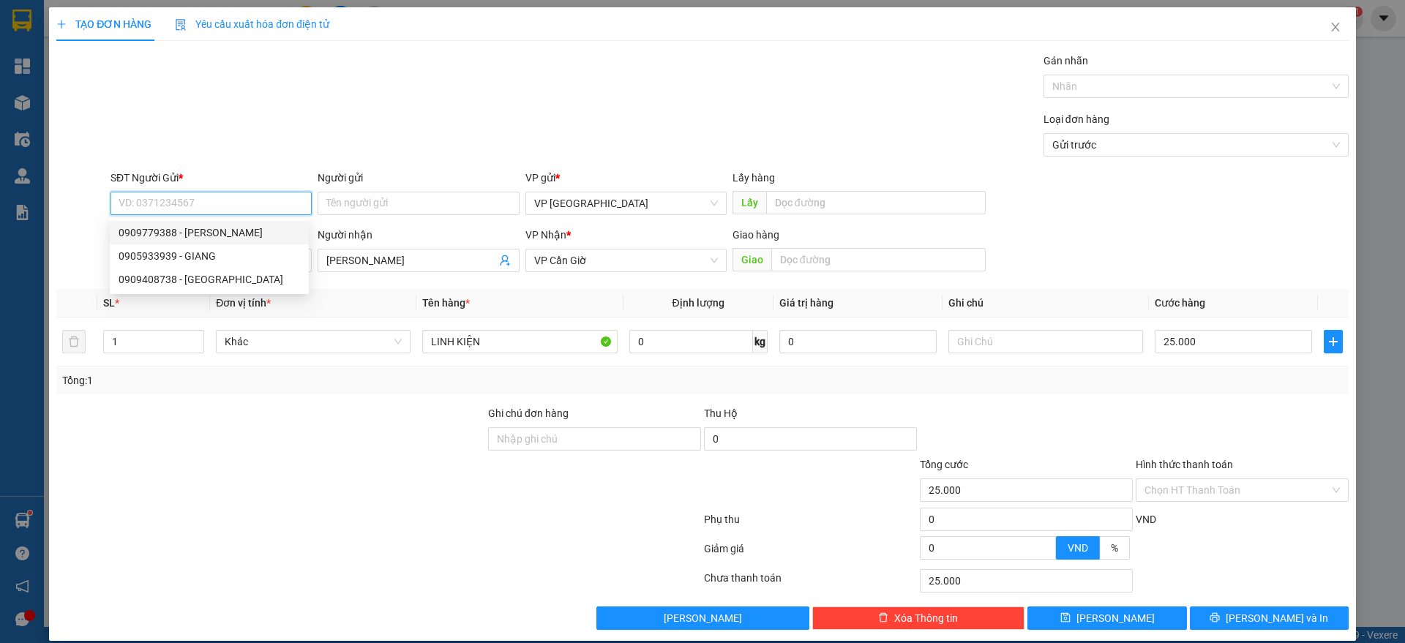
type input "[PERSON_NAME]"
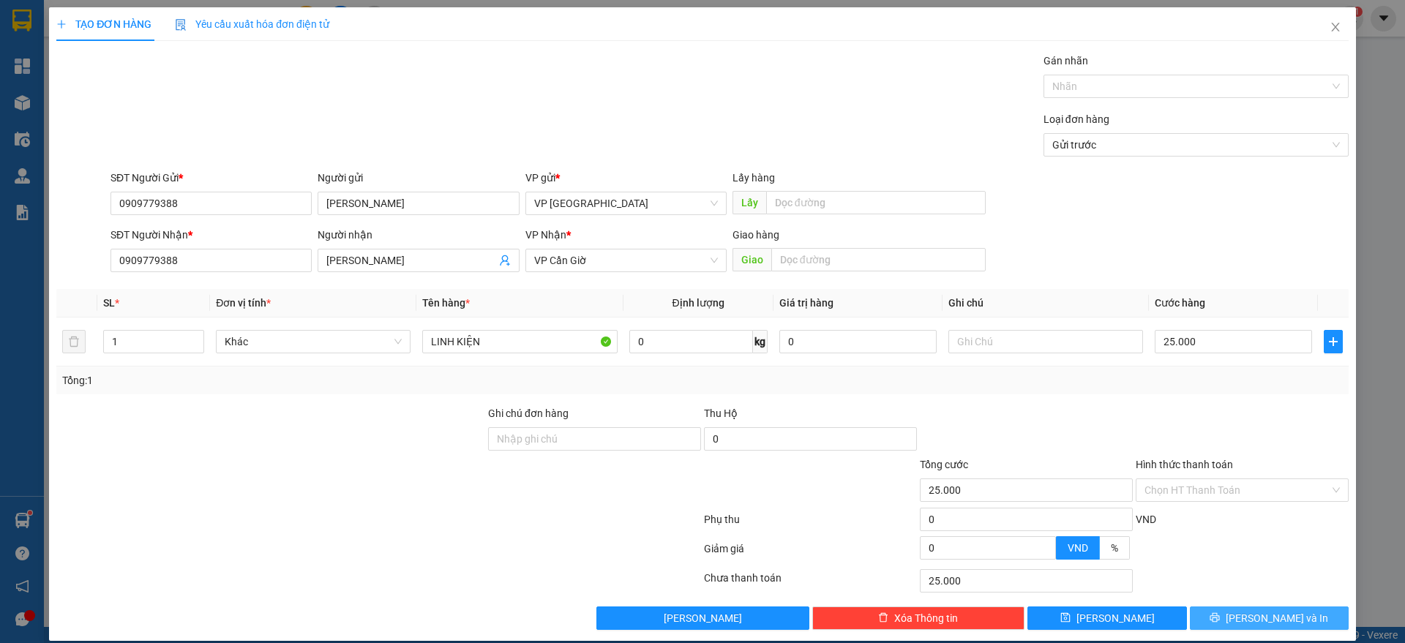
drag, startPoint x: 1259, startPoint y: 618, endPoint x: 1278, endPoint y: 614, distance: 19.4
click at [1278, 614] on span "[PERSON_NAME] và In" at bounding box center [1277, 618] width 102 height 16
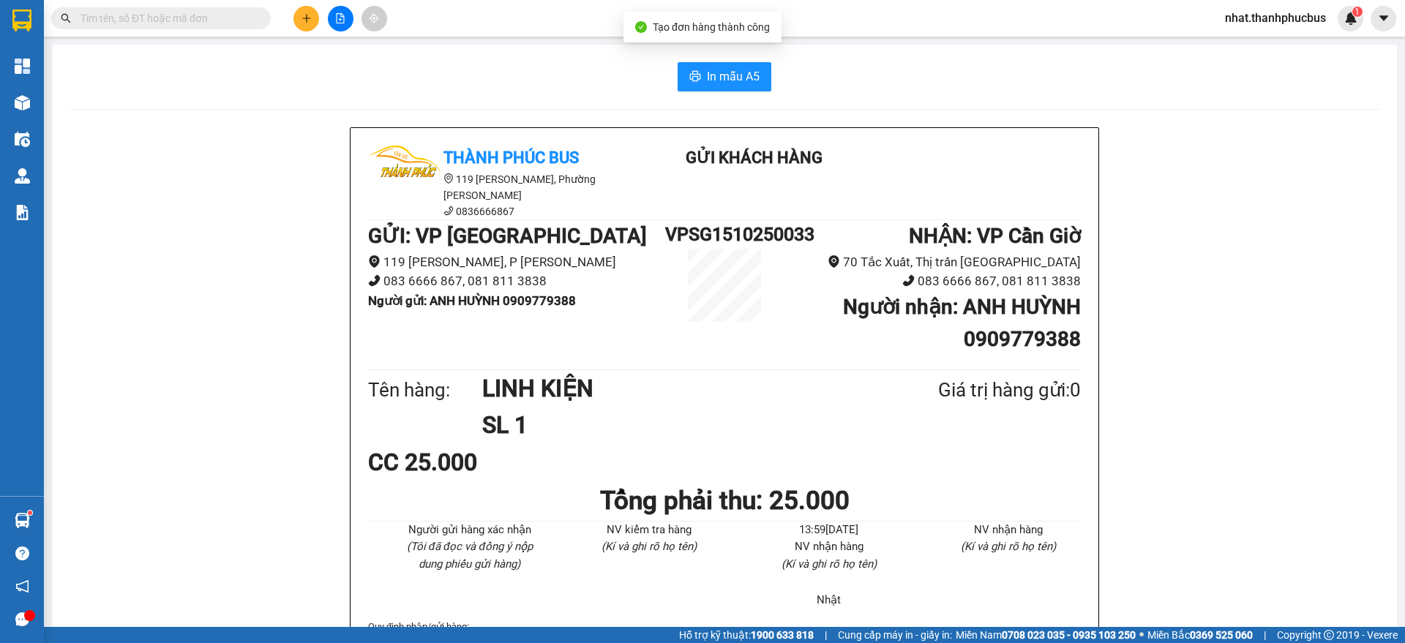
click at [912, 227] on b "NHẬN : VP Cần Giờ" at bounding box center [995, 236] width 172 height 24
click at [710, 78] on span "In mẫu A5" at bounding box center [733, 76] width 53 height 18
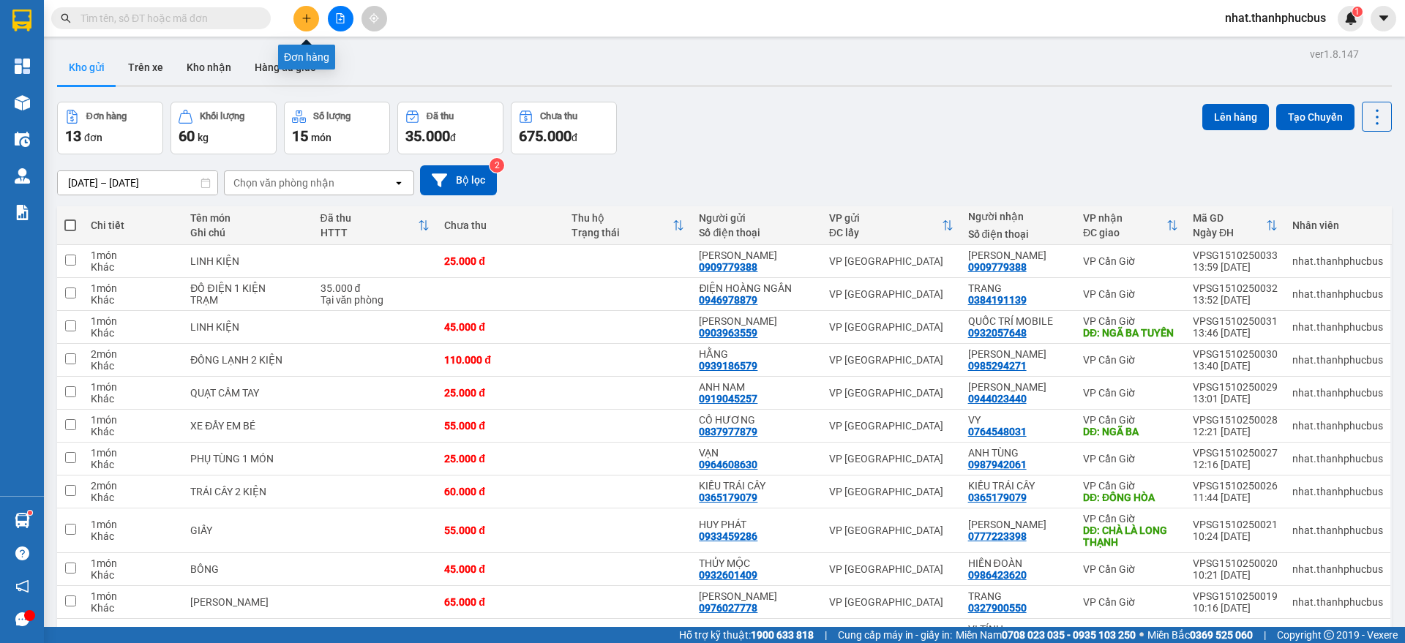
click at [301, 24] on button at bounding box center [306, 19] width 26 height 26
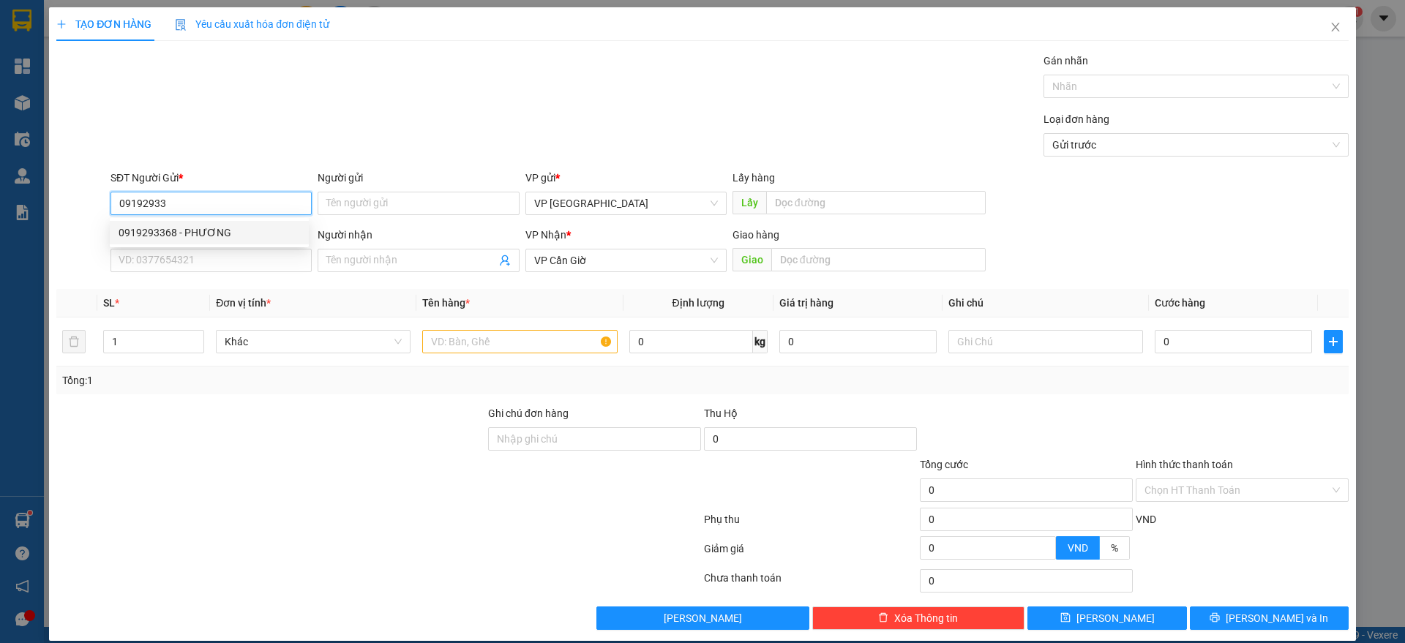
click at [225, 221] on div "0919293368 - PHƯƠNG" at bounding box center [209, 232] width 199 height 23
type input "0919293368"
type input "PHƯƠNG"
type input "N3"
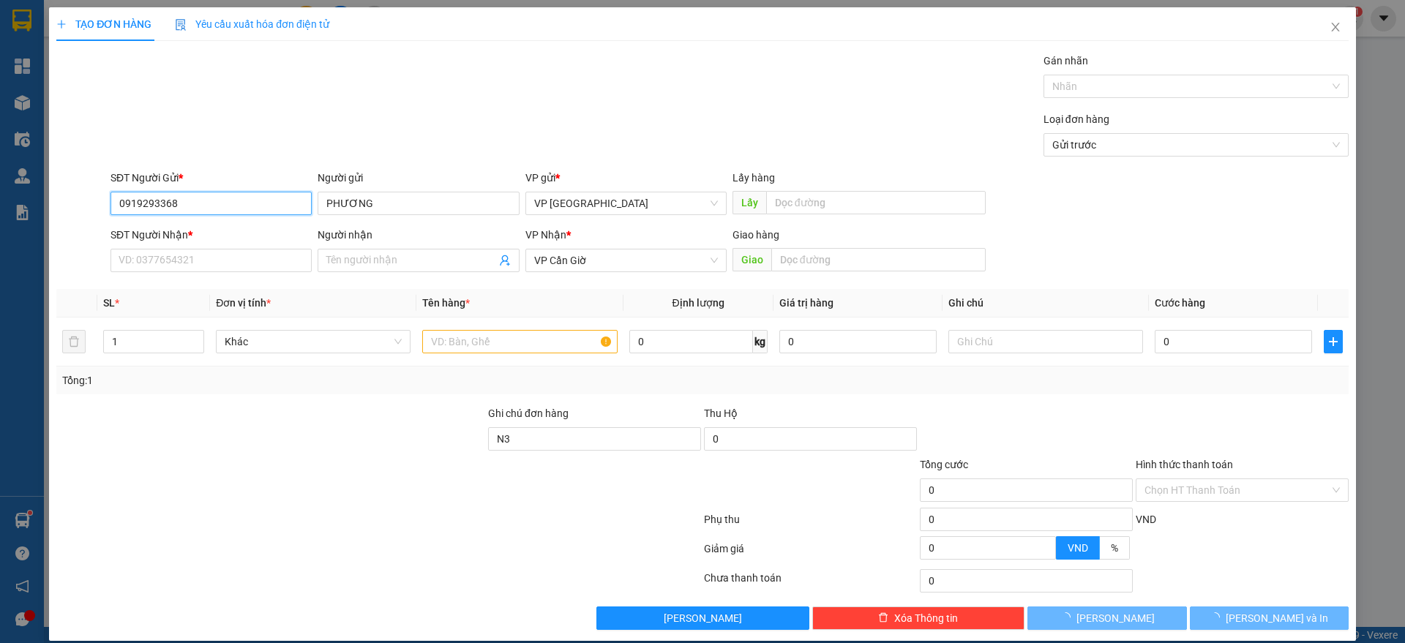
type input "35.000"
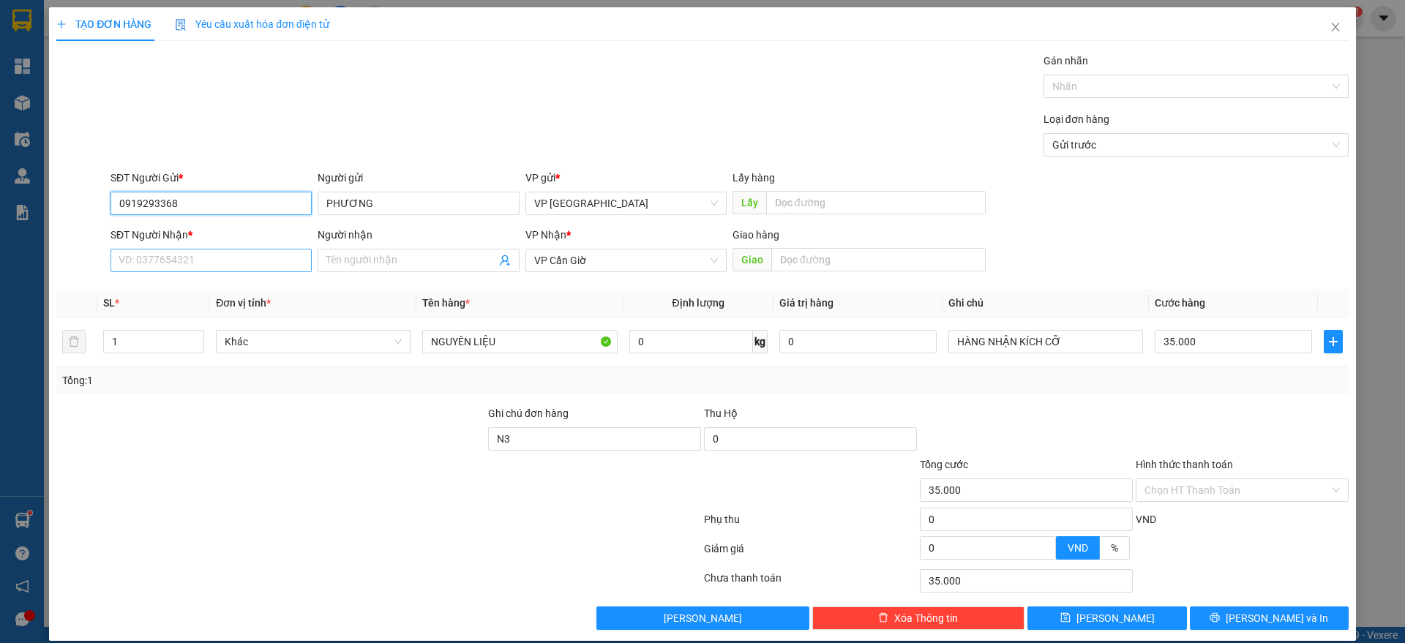
type input "0919293368"
click at [214, 252] on input "SĐT Người Nhận *" at bounding box center [210, 260] width 201 height 23
click at [217, 294] on div "0918721772 - CHỊ TUYỀN" at bounding box center [209, 290] width 181 height 16
type input "0918721772"
type input "CHỊ TUYỀN"
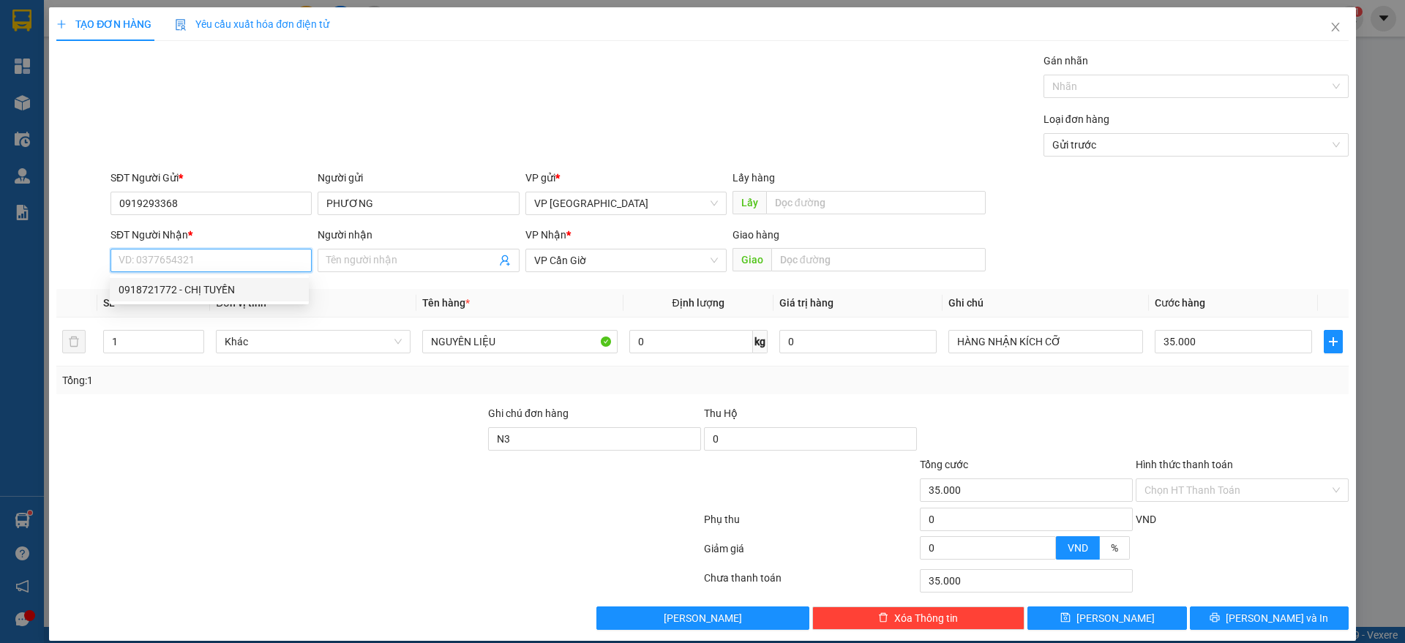
type input "[GEOGRAPHIC_DATA]"
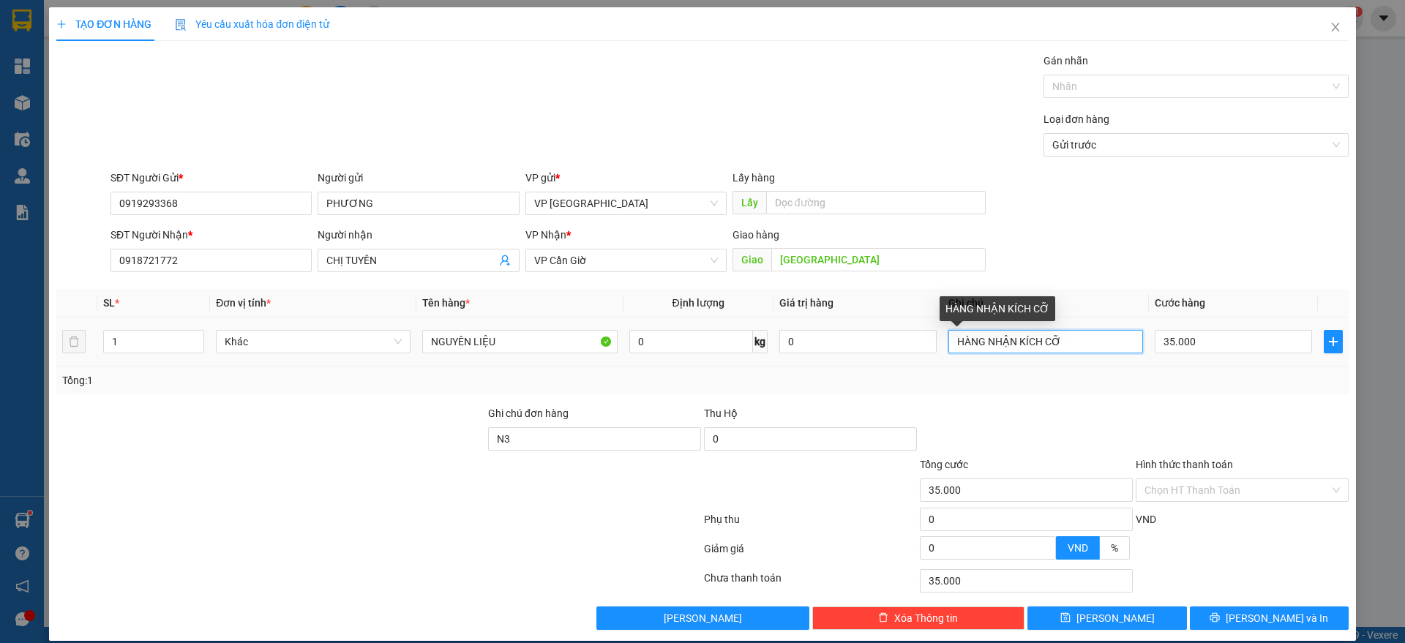
click at [1058, 342] on input "HÀNG NHẬN KÍCH CỠ" at bounding box center [1045, 341] width 195 height 23
type input "H"
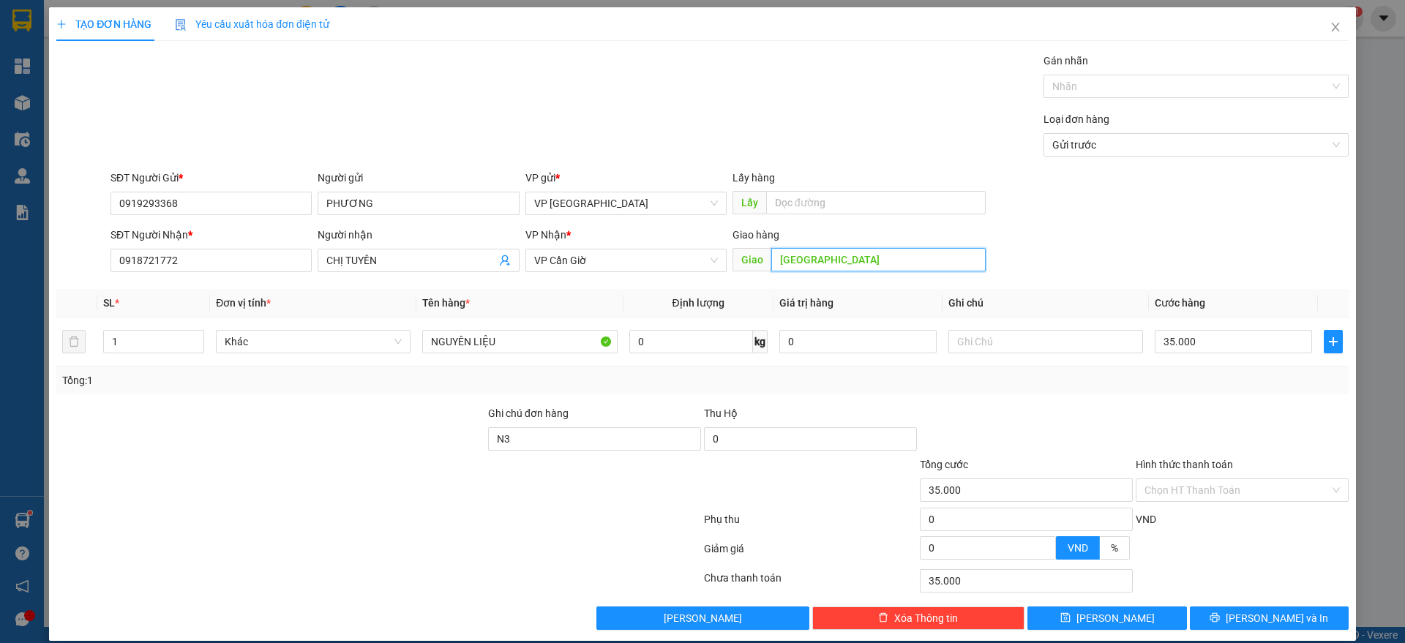
click at [801, 258] on input "[GEOGRAPHIC_DATA]" at bounding box center [878, 259] width 214 height 23
type input "D"
type input "ĐỒNG HÒA"
click at [1217, 615] on button "[PERSON_NAME] và In" at bounding box center [1269, 618] width 159 height 23
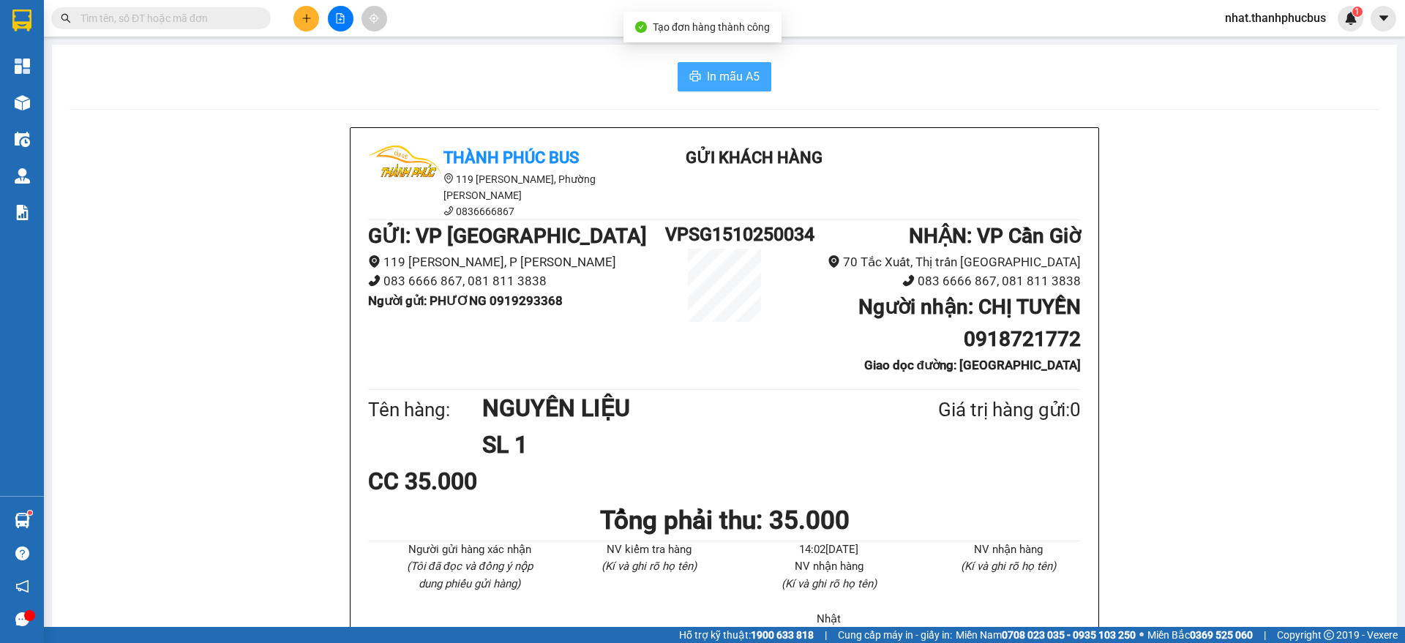
click at [744, 73] on span "In mẫu A5" at bounding box center [733, 76] width 53 height 18
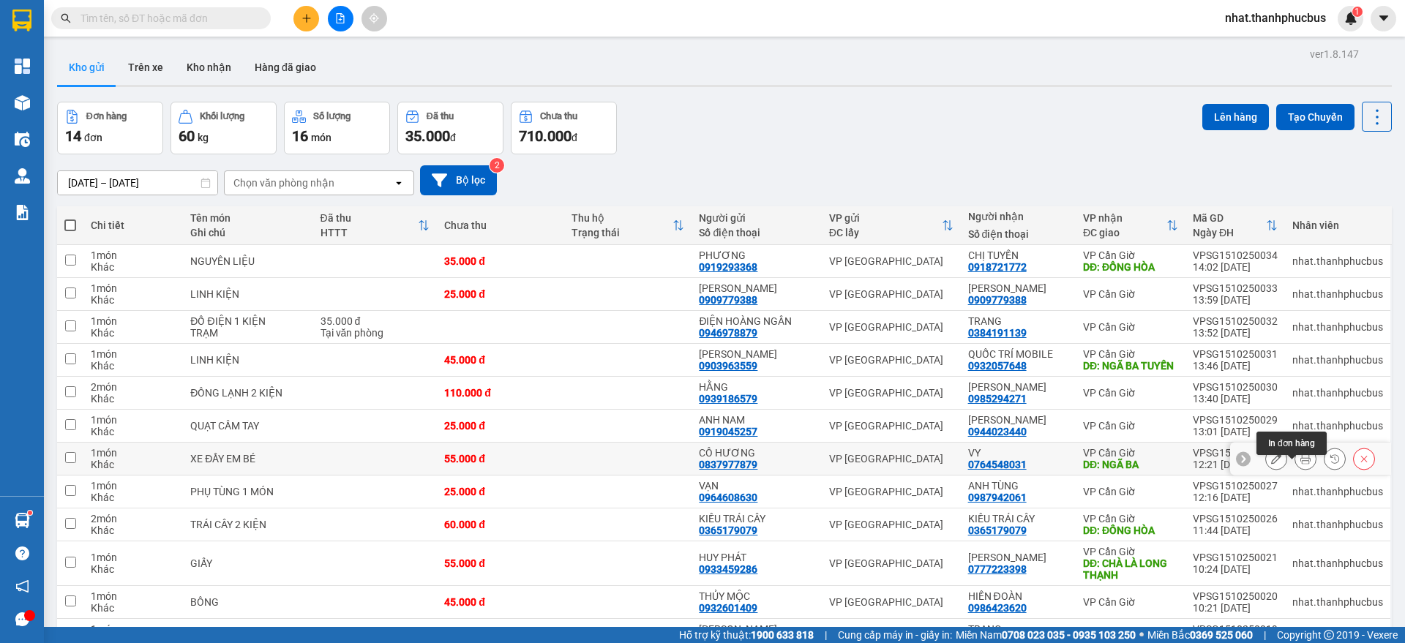
click at [1295, 446] on button at bounding box center [1305, 459] width 20 height 26
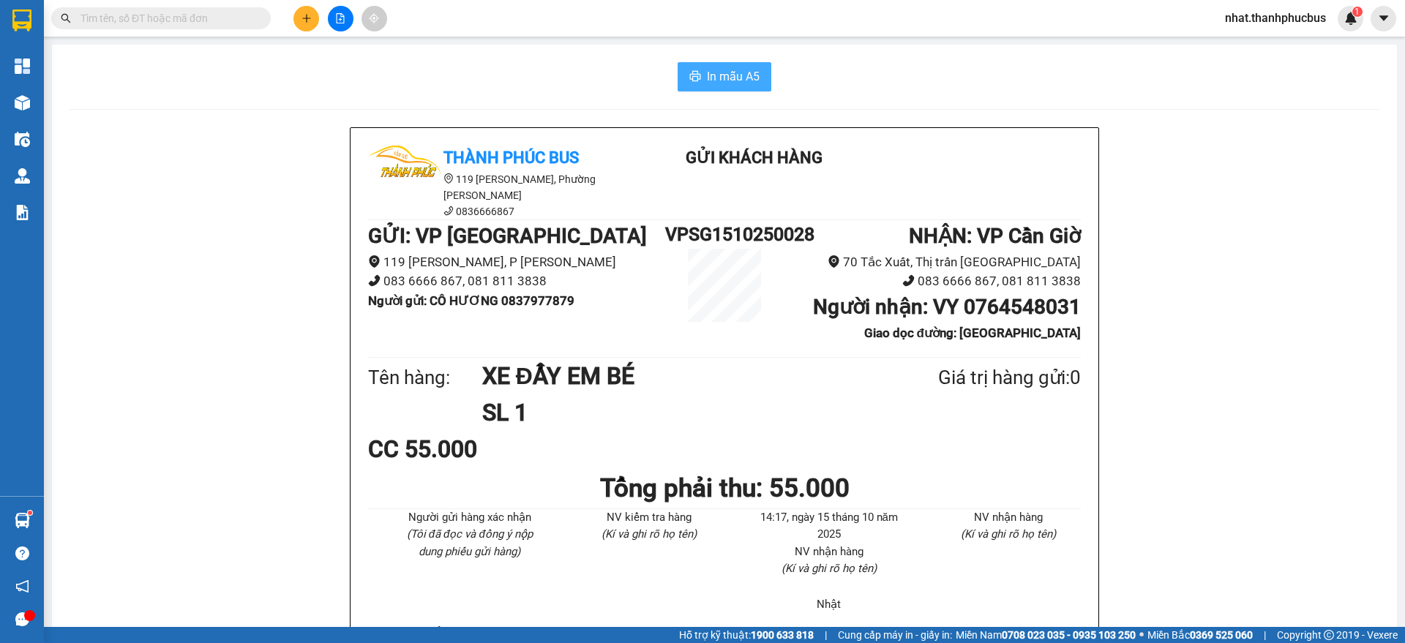
click at [687, 68] on button "In mẫu A5" at bounding box center [725, 76] width 94 height 29
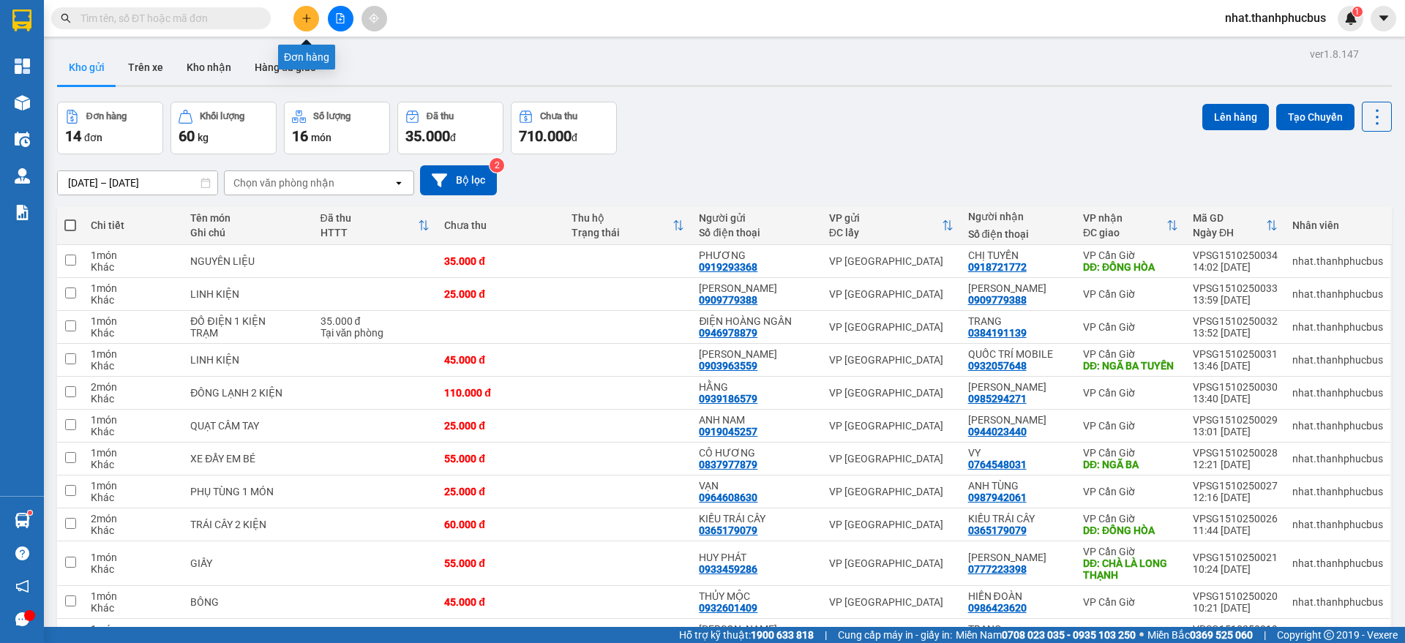
click at [297, 23] on button at bounding box center [306, 19] width 26 height 26
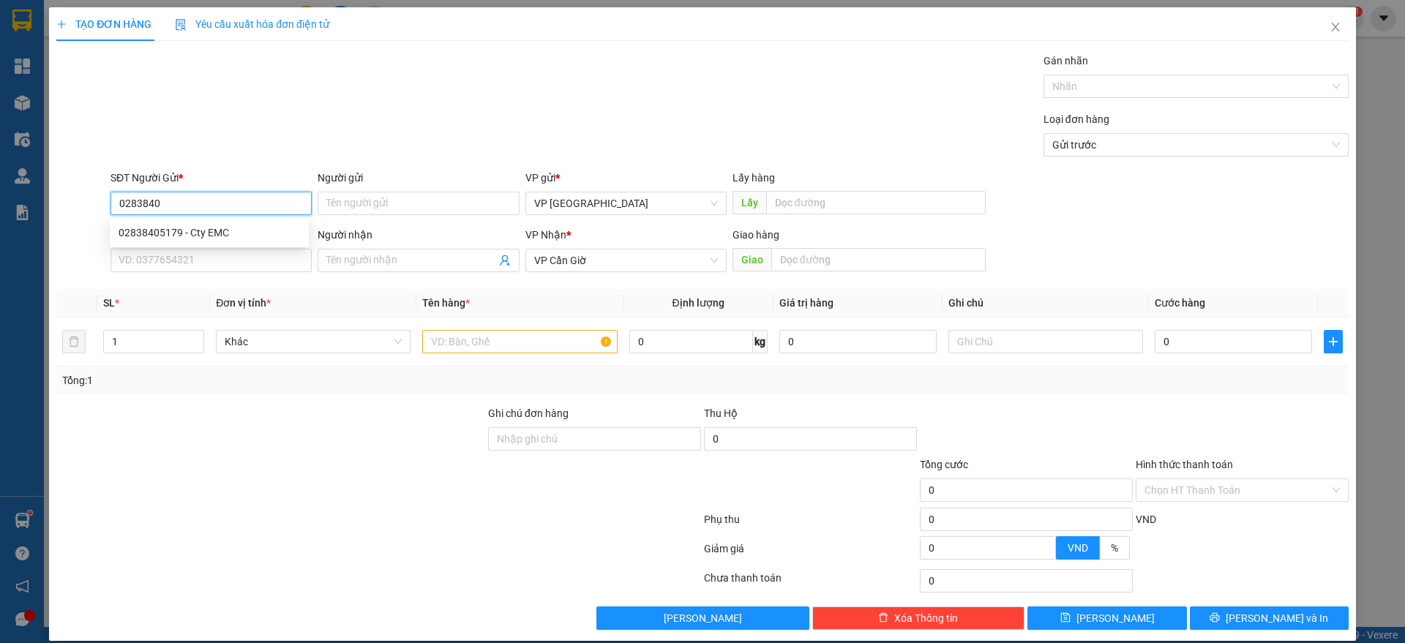
click at [230, 233] on div "02838405179 - Cty EMC" at bounding box center [209, 233] width 181 height 16
type input "02838405179"
type input "Cty EMC"
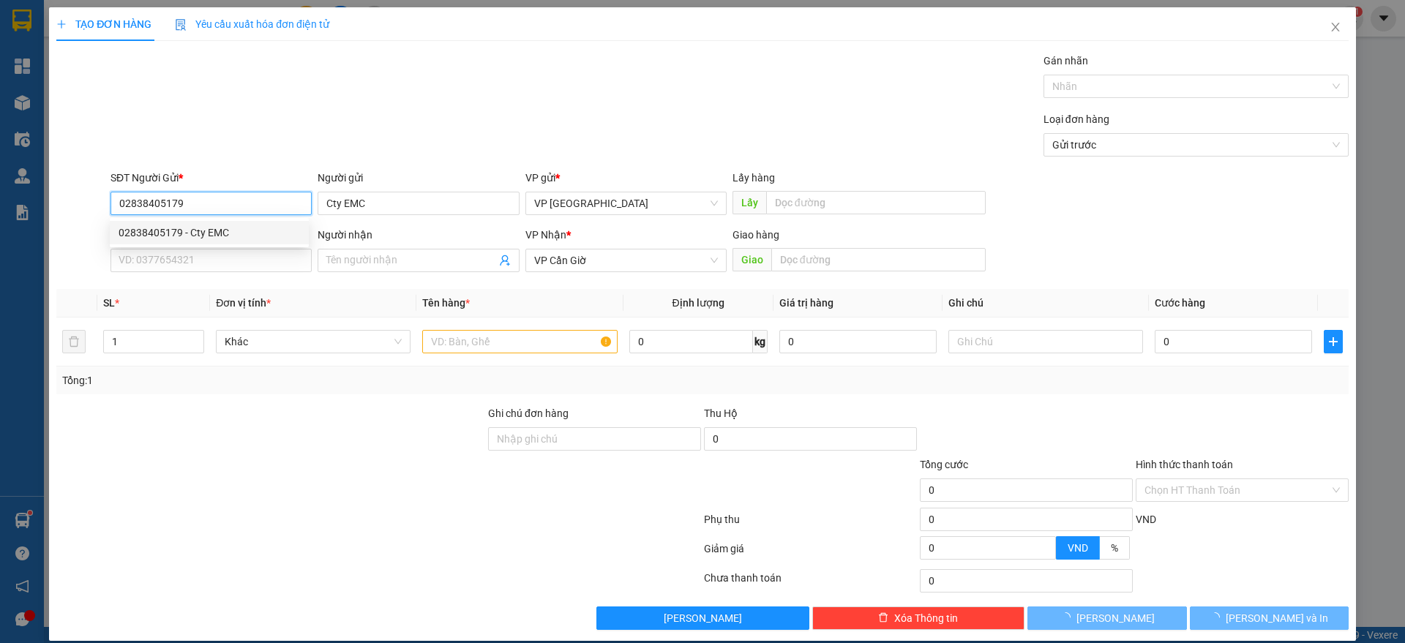
type input "180.000"
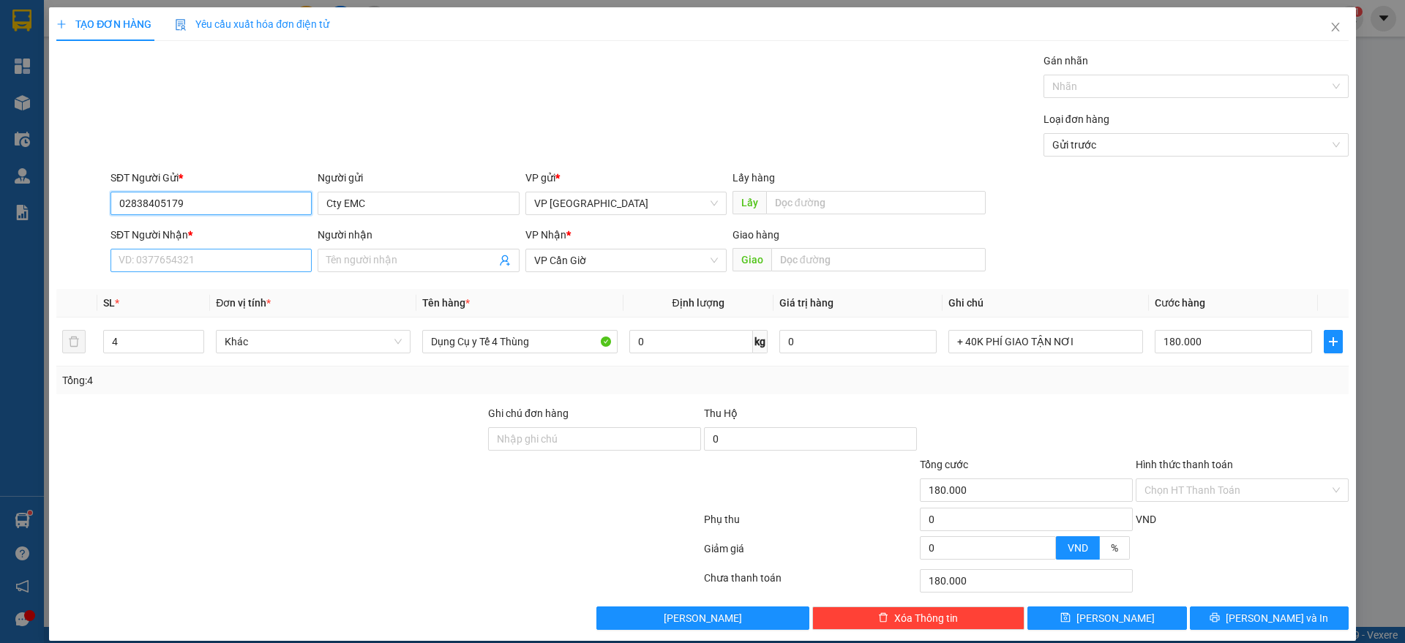
type input "02838405179"
click at [219, 258] on input "SĐT Người Nhận *" at bounding box center [210, 260] width 201 height 23
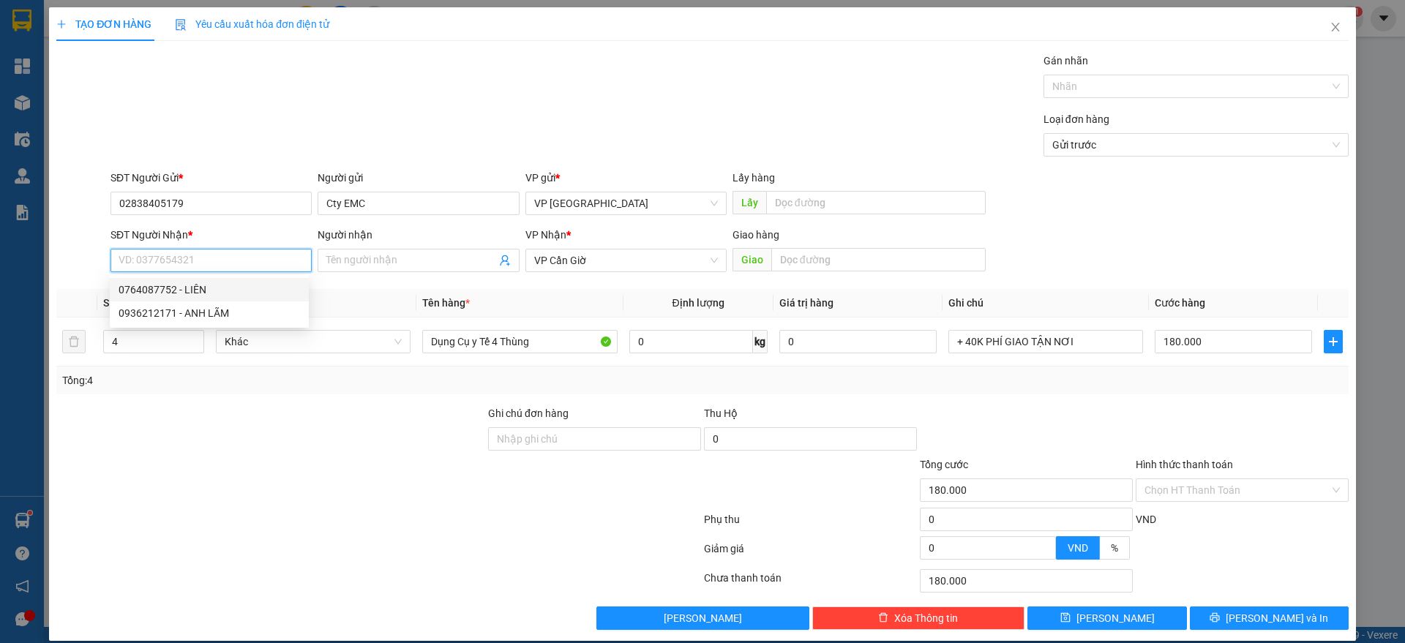
click at [217, 282] on div "0764087752 - LIÊN" at bounding box center [209, 290] width 181 height 16
type input "0764087752"
type input "LIÊN"
type input "Bệnh Viện Mới"
click at [194, 336] on icon "up" at bounding box center [196, 338] width 5 height 5
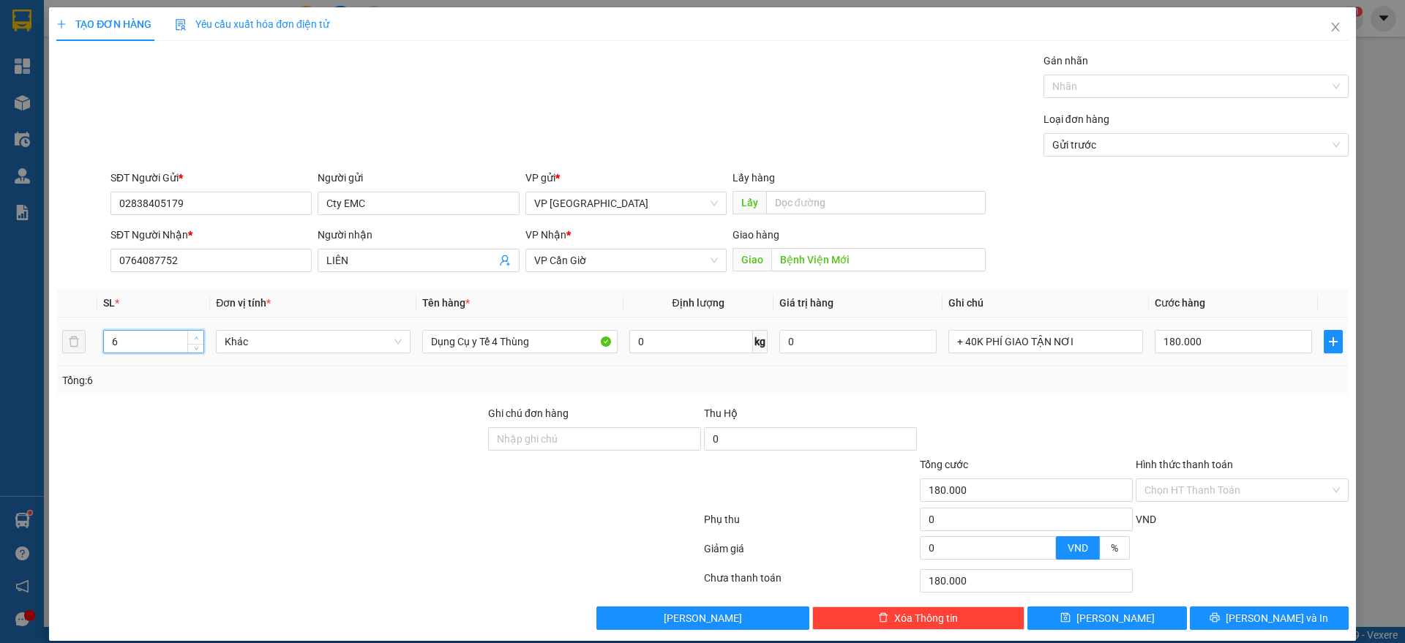
click at [194, 336] on icon "up" at bounding box center [196, 338] width 5 height 5
type input "7"
click at [194, 336] on icon "up" at bounding box center [196, 338] width 5 height 5
click at [1057, 334] on input "+ 40K PHÍ GIAO TẬN NƠI" at bounding box center [1045, 341] width 195 height 23
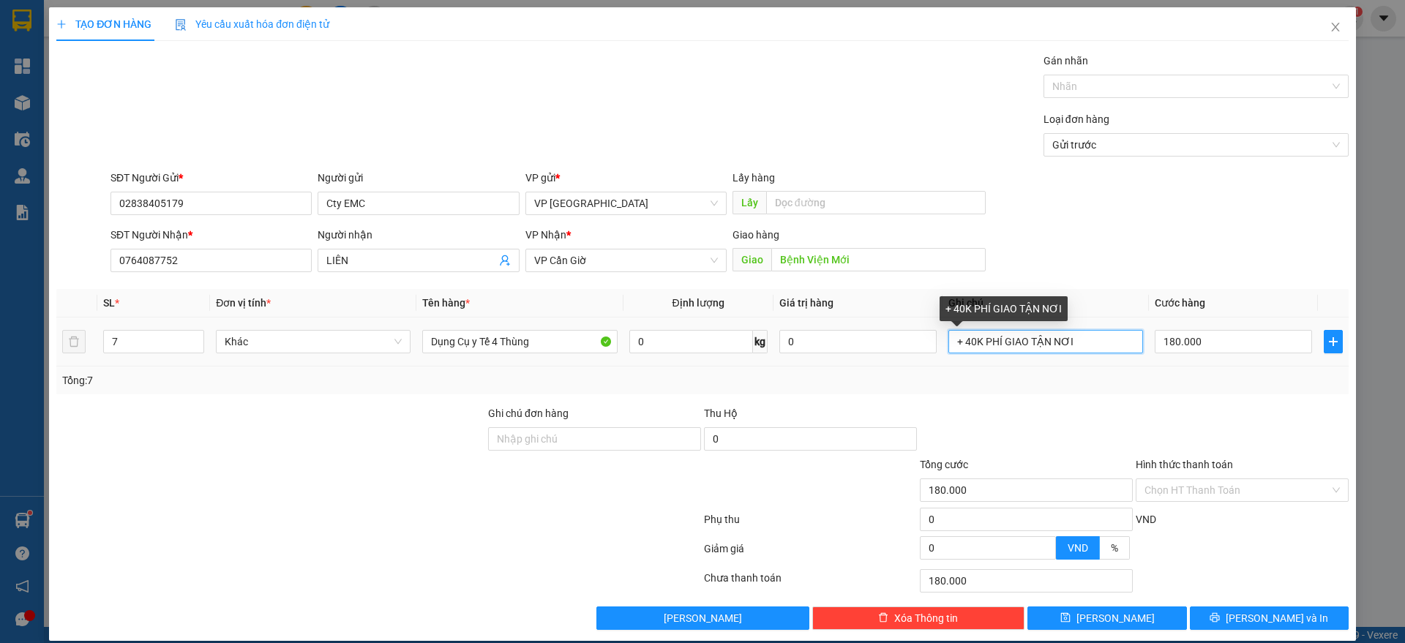
click at [1057, 334] on input "+ 40K PHÍ GIAO TẬN NƠI" at bounding box center [1045, 341] width 195 height 23
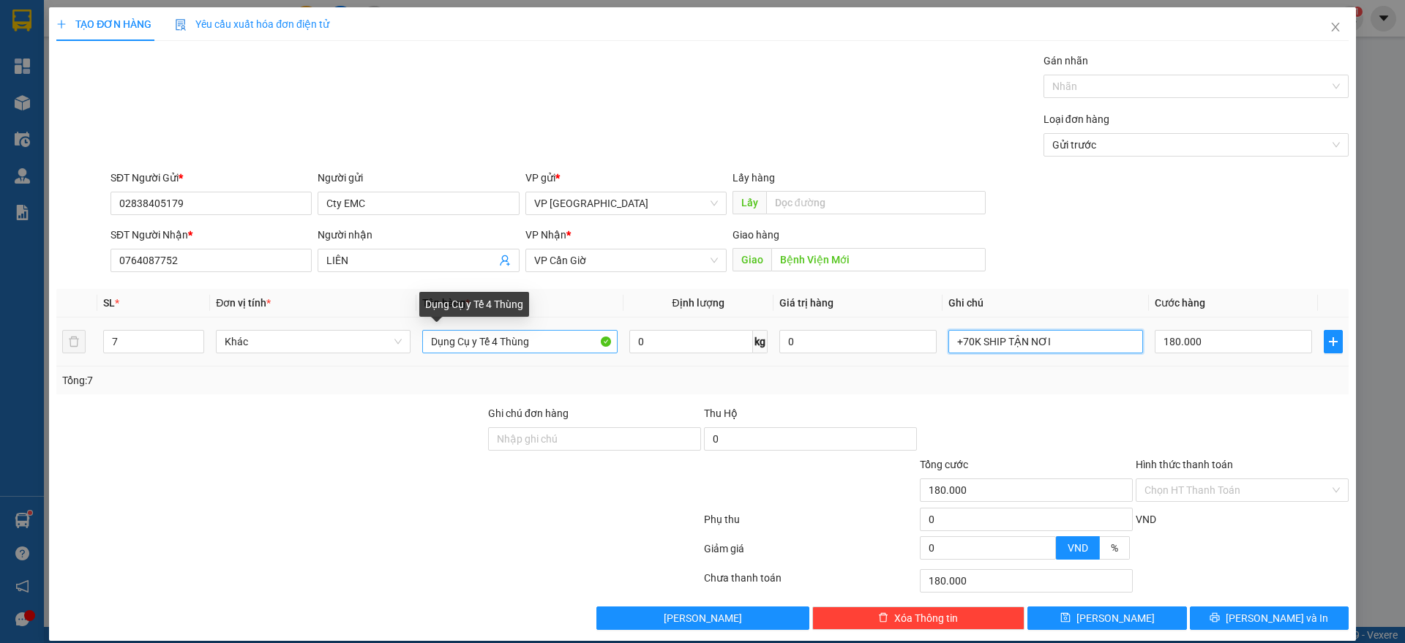
type input "+70K SHIP TẬN NƠI"
click at [496, 345] on input "Dụng Cụ y Tế 4 Thùng" at bounding box center [519, 341] width 195 height 23
type input "Dụng Cụ y Tế 7 Thùng"
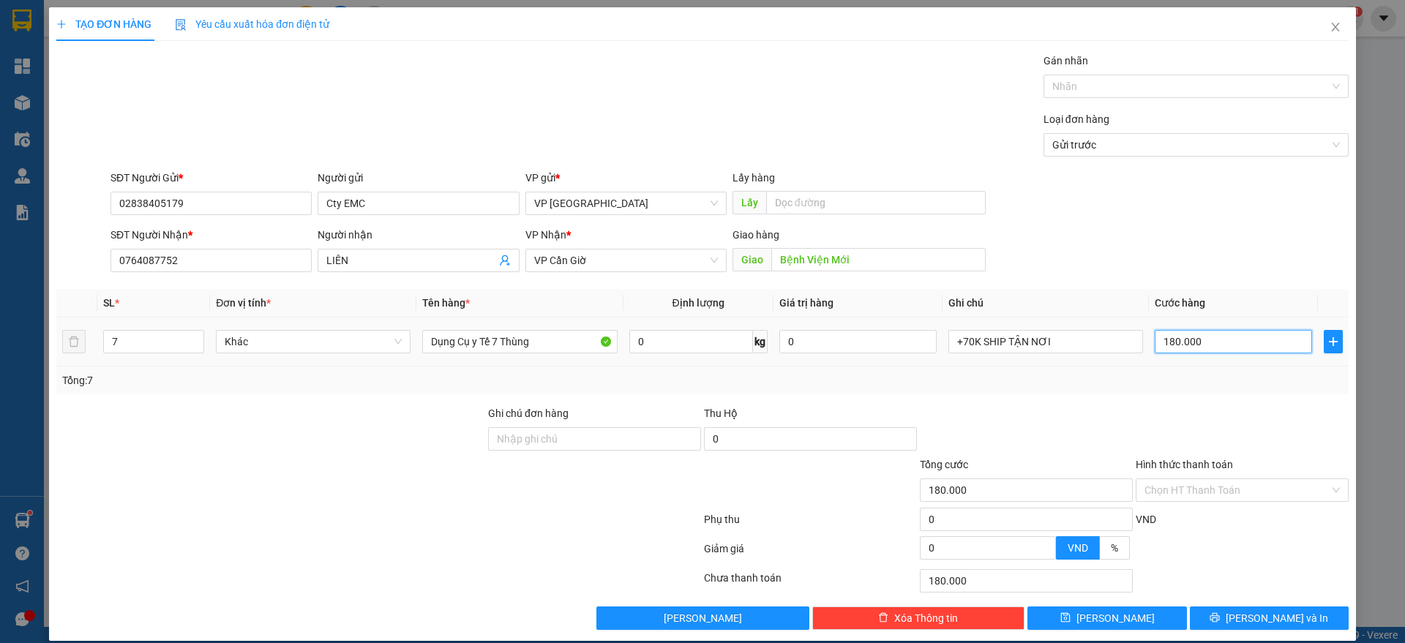
click at [1261, 330] on input "180.000" at bounding box center [1233, 341] width 157 height 23
type input "3"
type input "34"
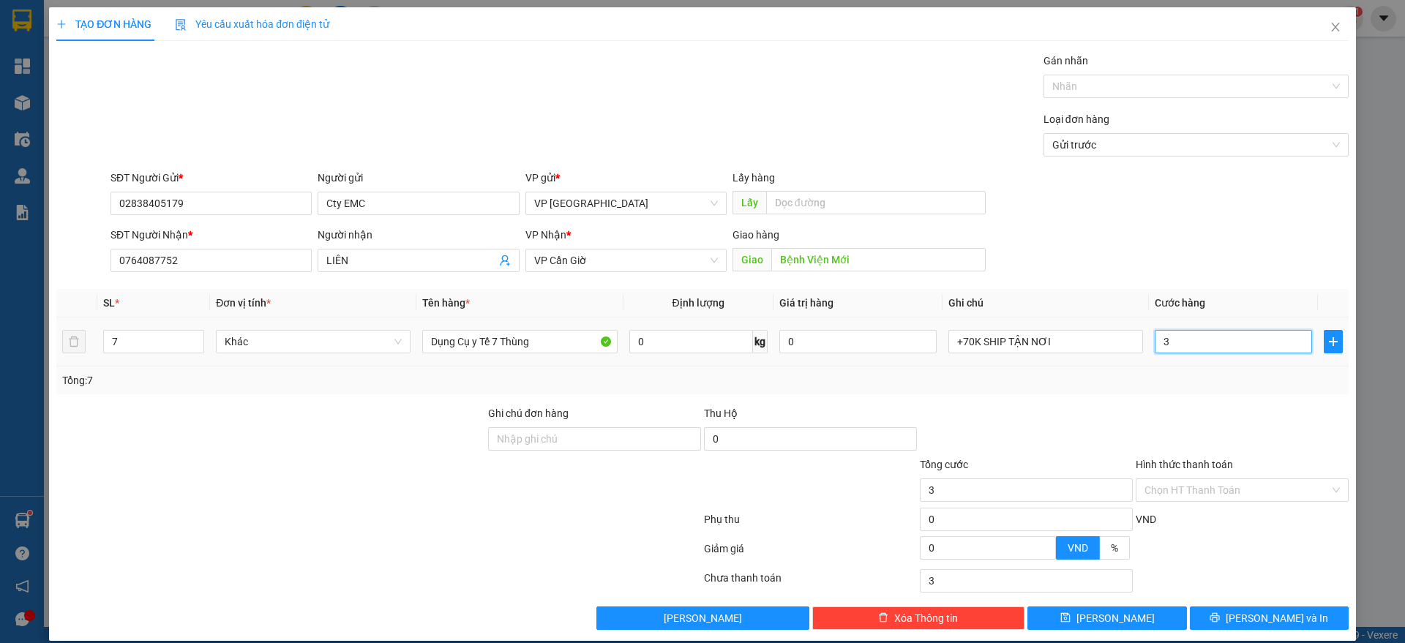
type input "34"
type input "345"
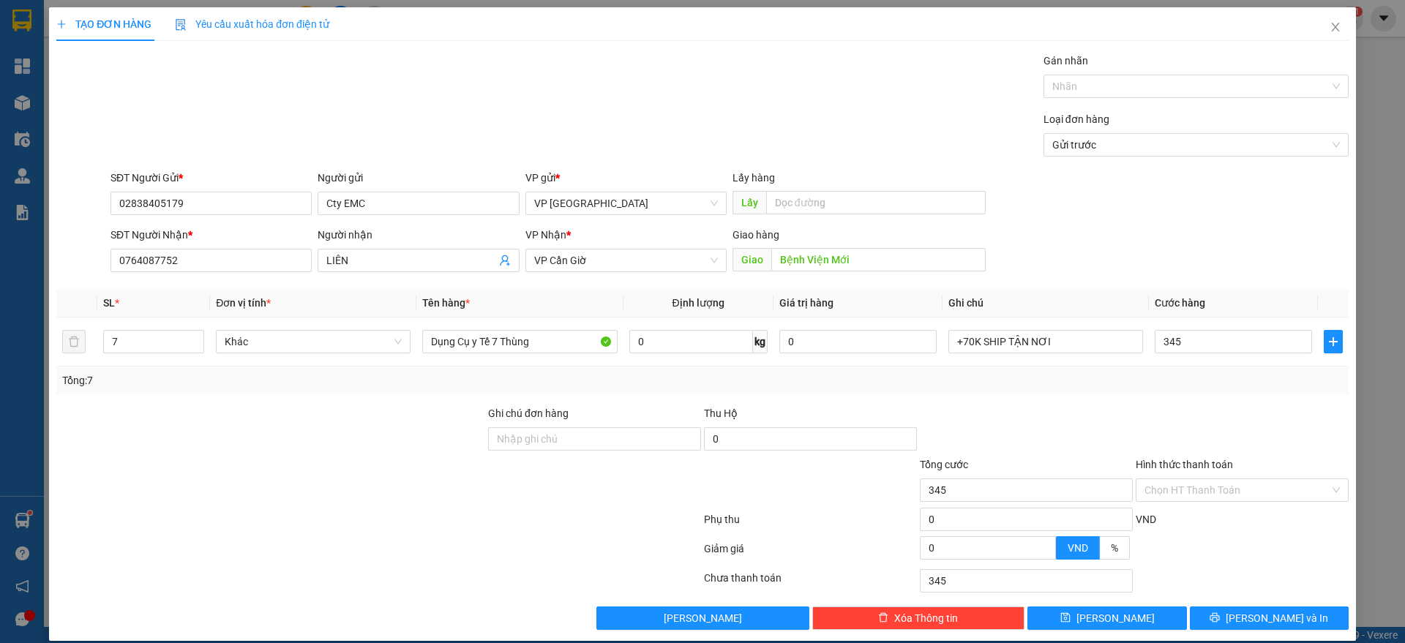
type input "345.000"
click at [1252, 378] on div "Tổng: 7" at bounding box center [702, 380] width 1280 height 16
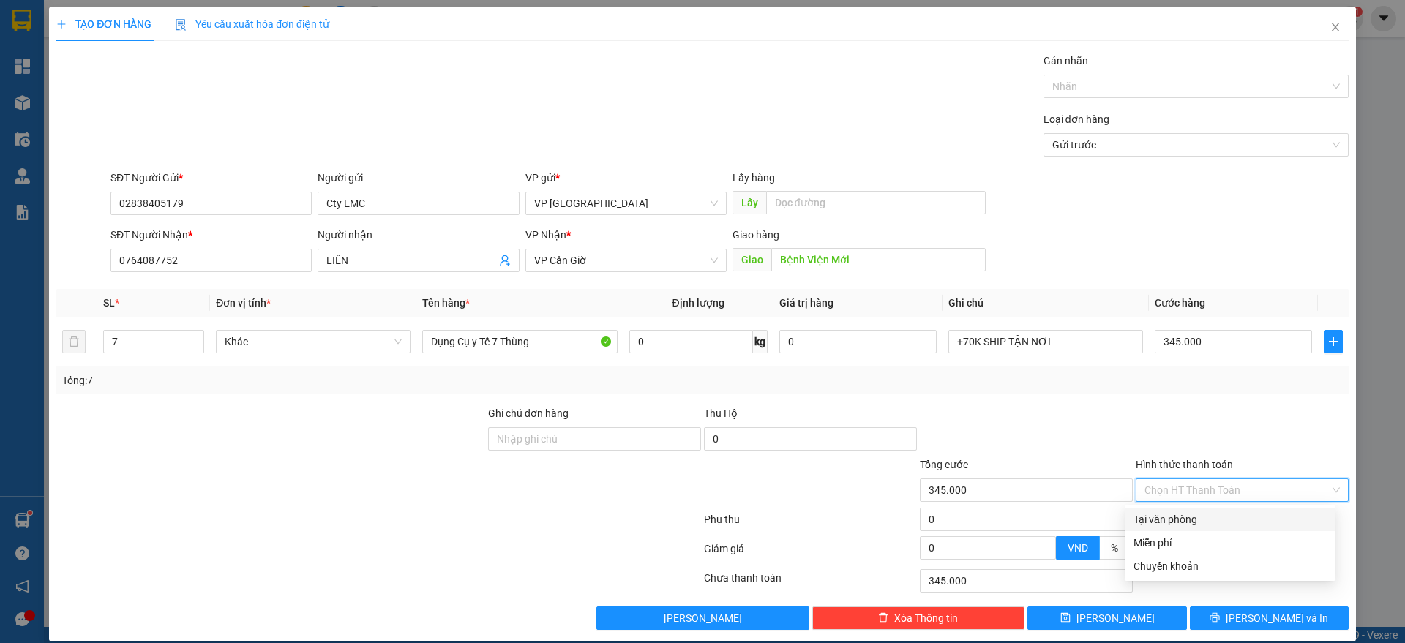
click at [1242, 483] on input "Hình thức thanh toán" at bounding box center [1236, 490] width 185 height 22
click at [1220, 514] on div "Tại văn phòng" at bounding box center [1229, 519] width 193 height 16
type input "0"
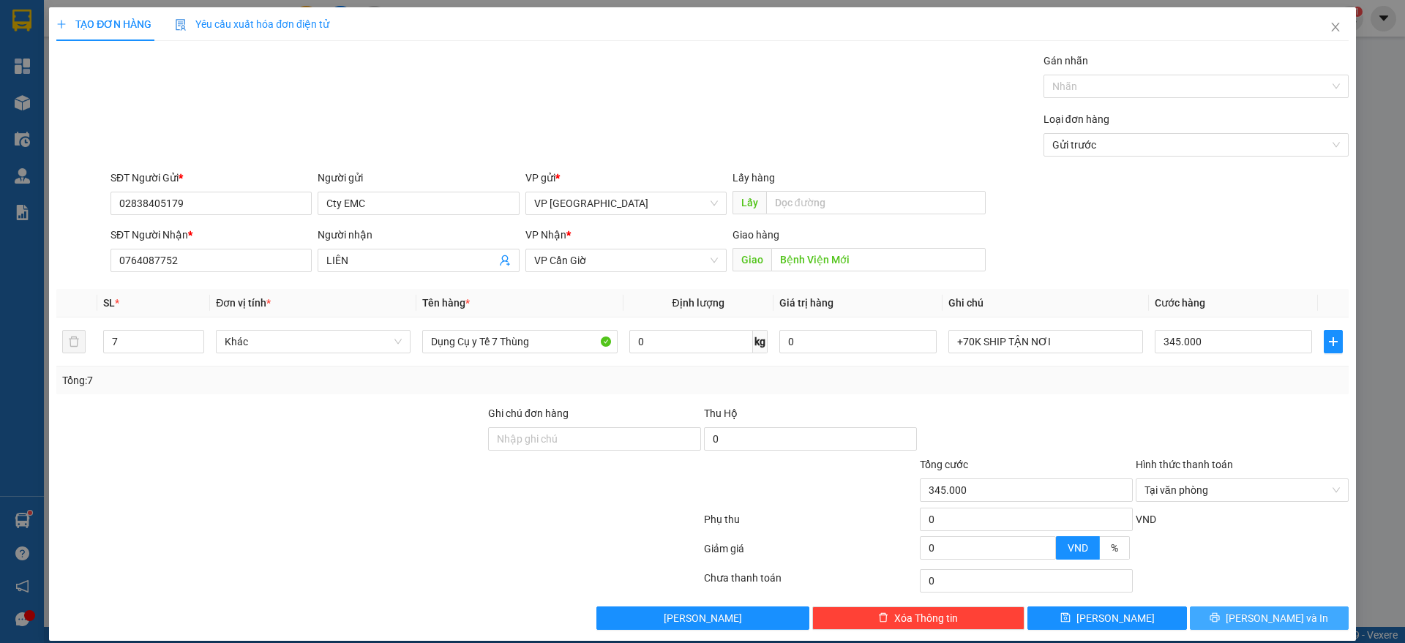
click at [1190, 620] on button "[PERSON_NAME] và In" at bounding box center [1269, 618] width 159 height 23
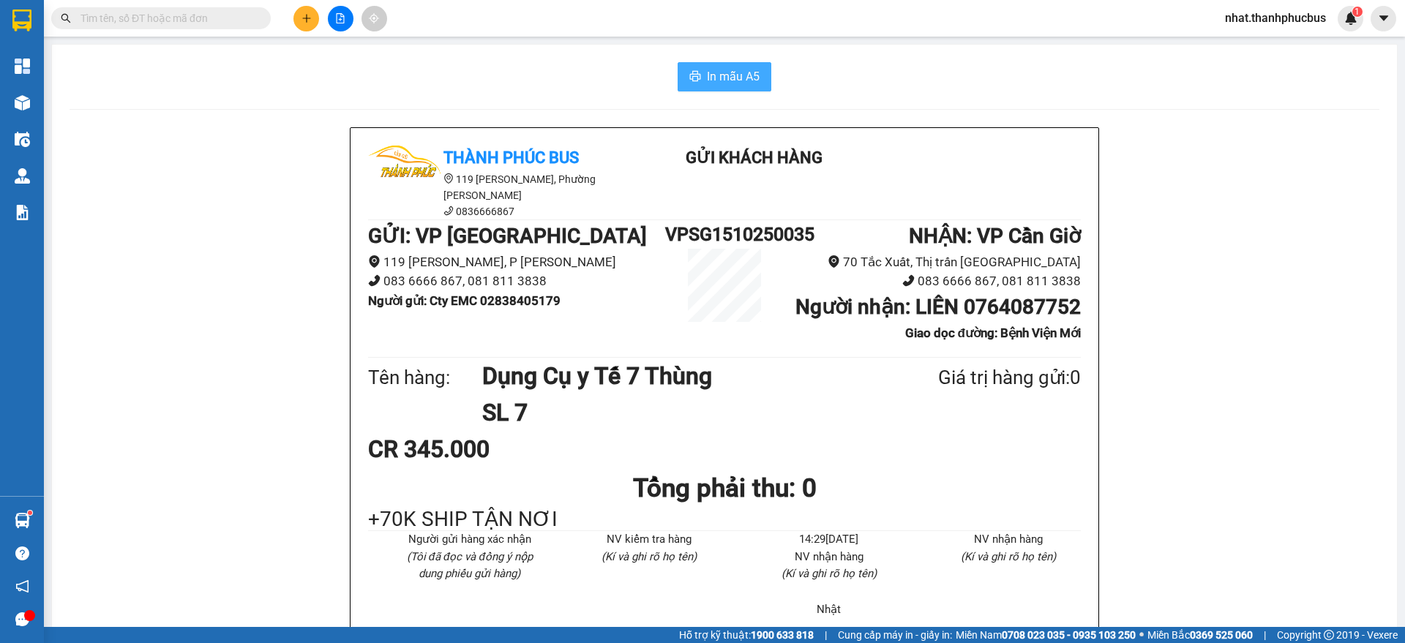
click at [738, 85] on span "In mẫu A5" at bounding box center [733, 76] width 53 height 18
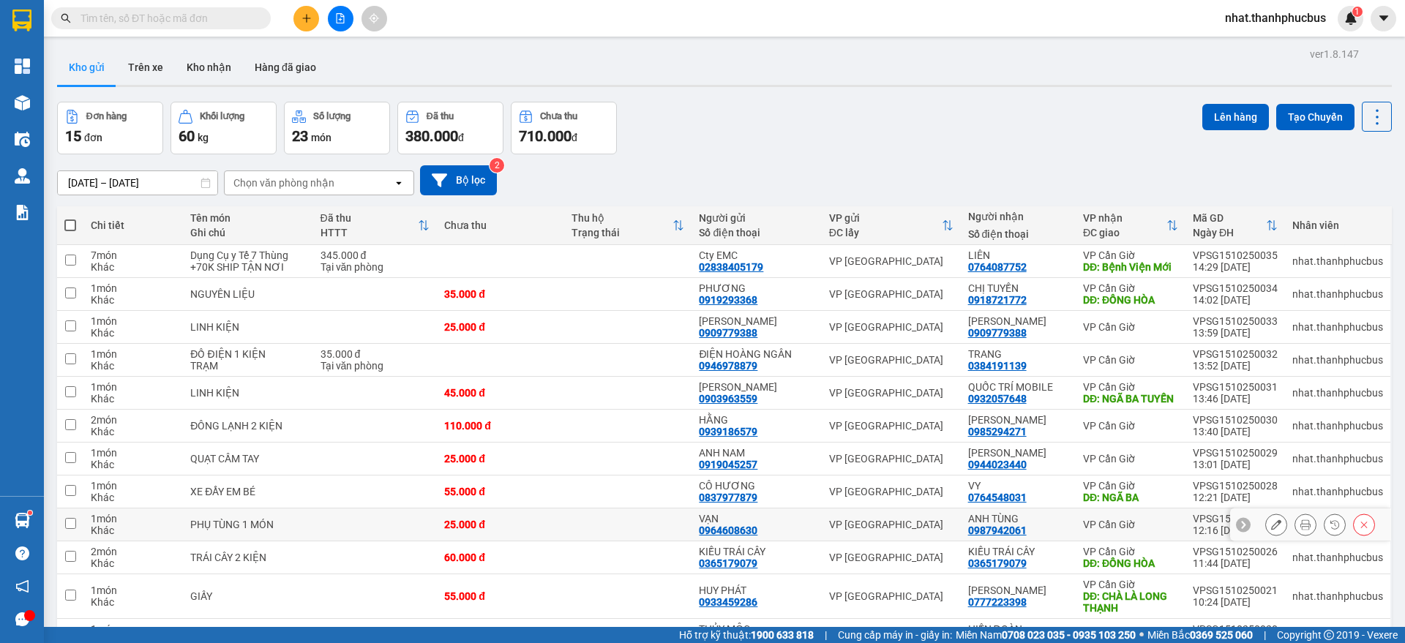
click at [1039, 536] on div "ANH TÙNG 0987942061" at bounding box center [1018, 524] width 100 height 23
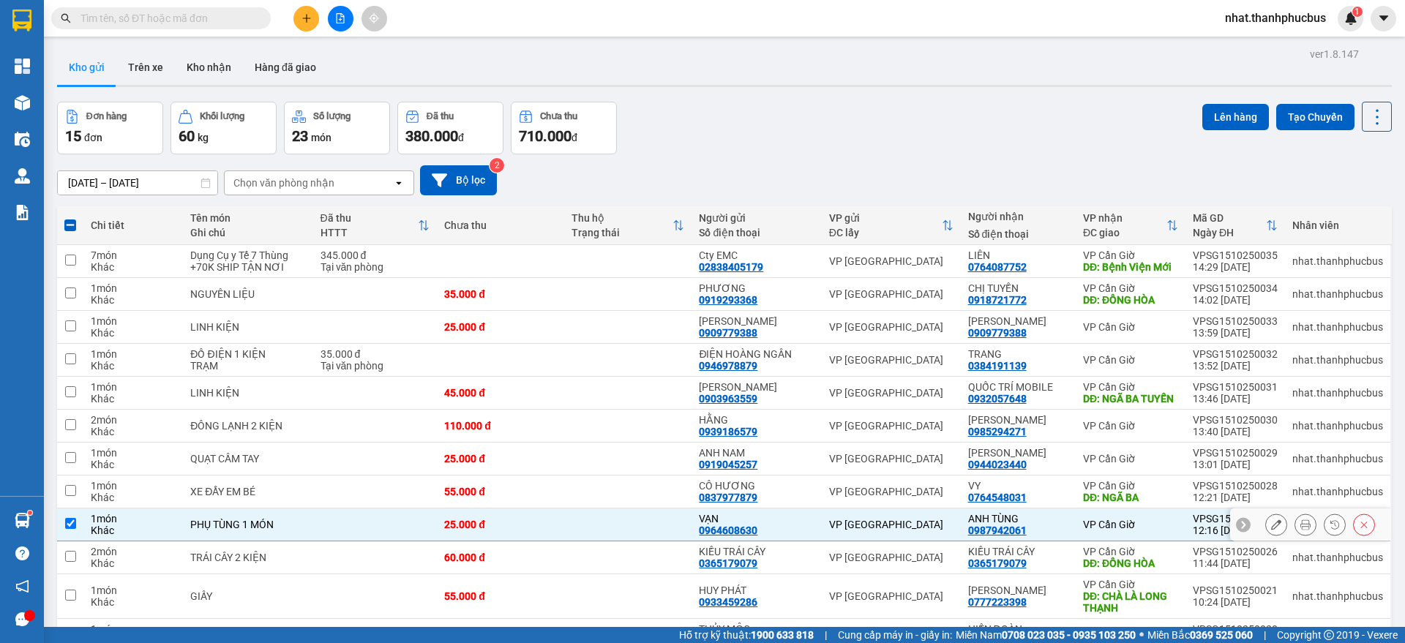
click at [1040, 541] on td "ANH TÙNG 0987942061" at bounding box center [1018, 524] width 115 height 33
checkbox input "false"
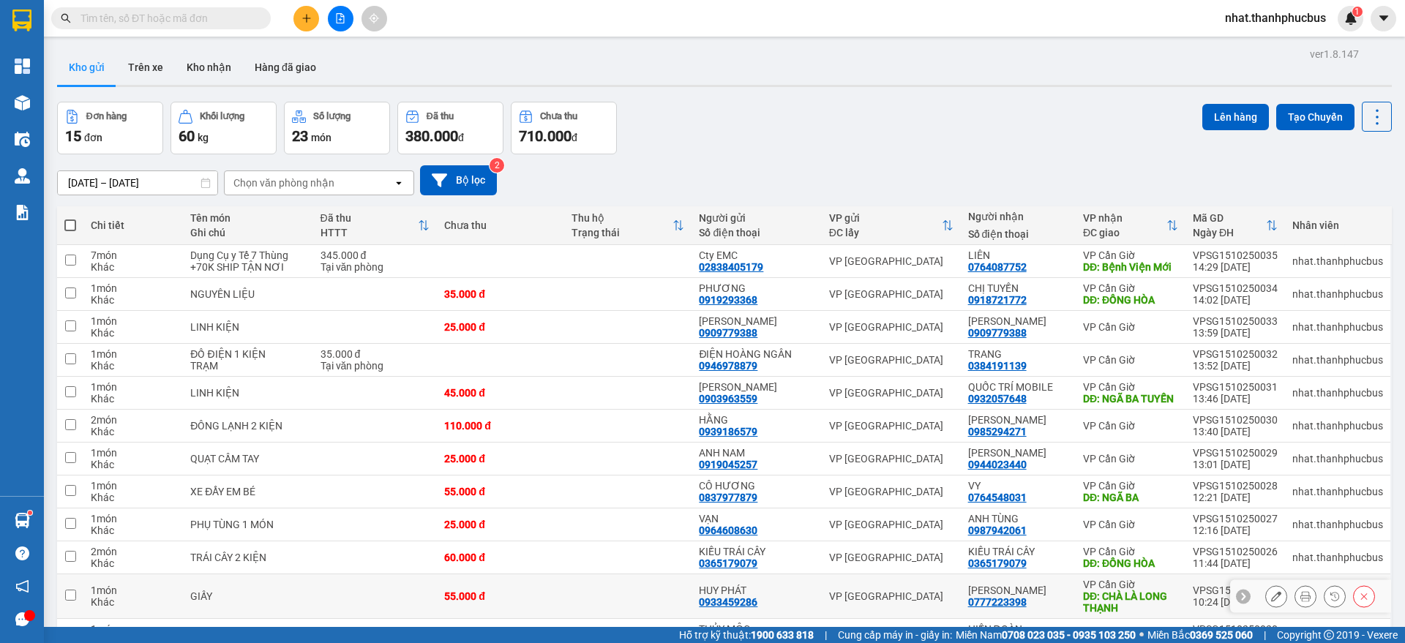
click at [1089, 614] on div "DĐ: CHÀ LÀ LONG THẠNH" at bounding box center [1130, 601] width 95 height 23
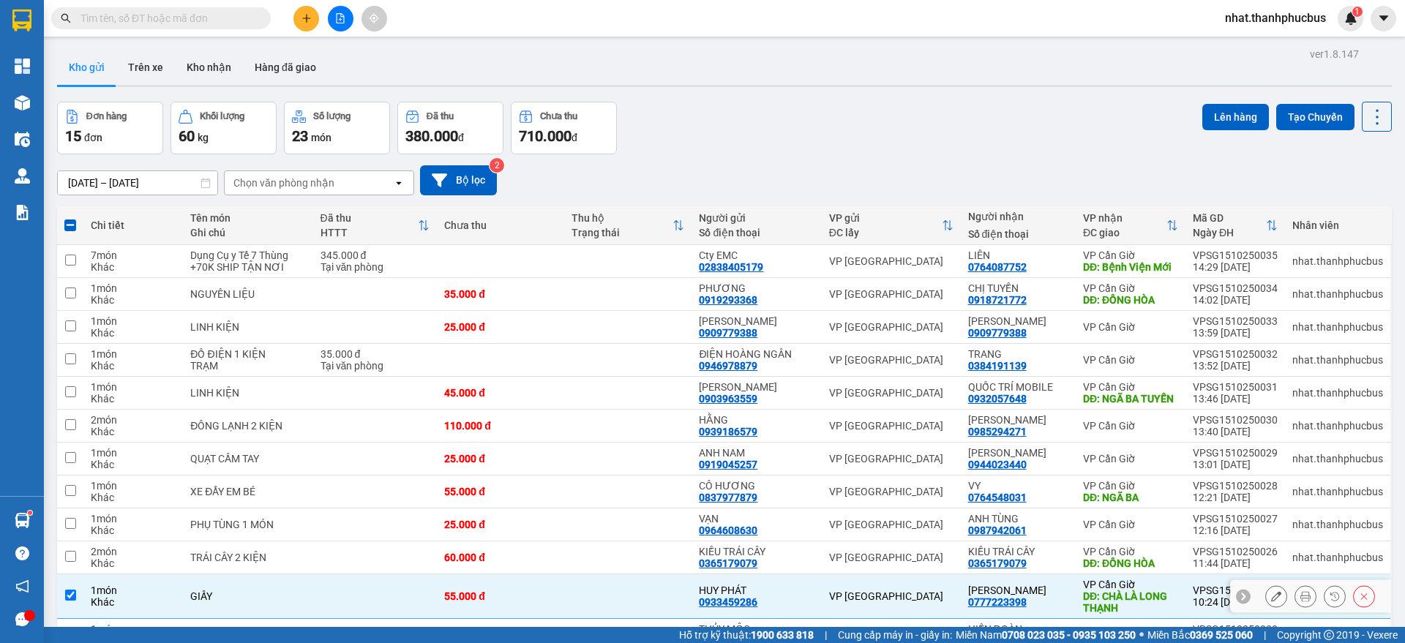
click at [1089, 614] on div "DĐ: CHÀ LÀ LONG THẠNH" at bounding box center [1130, 601] width 95 height 23
checkbox input "false"
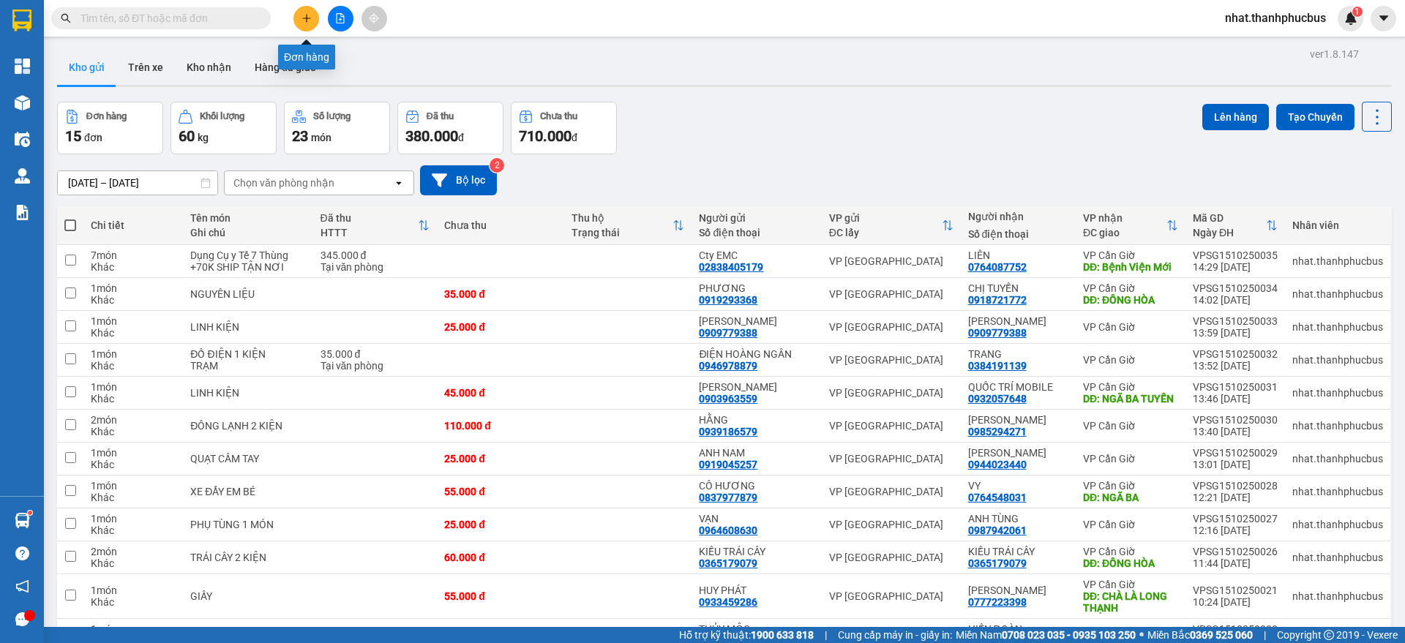
click at [318, 15] on button at bounding box center [306, 19] width 26 height 26
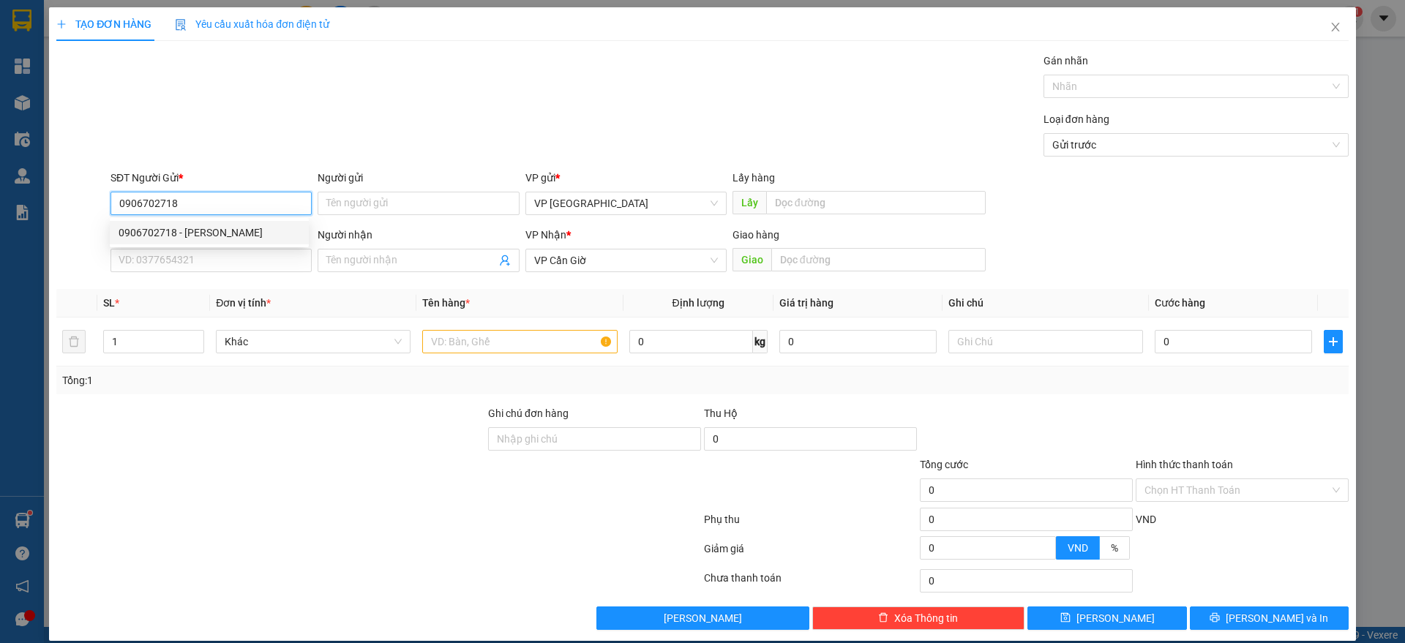
type input "0906702718"
click at [269, 219] on div "0906702718 0906702718 - QUỐC TƯỜNG" at bounding box center [209, 232] width 199 height 29
click at [255, 192] on input "0906702718" at bounding box center [210, 203] width 201 height 23
click at [225, 223] on div "0906702718 - [PERSON_NAME]" at bounding box center [209, 232] width 199 height 23
type input "QUỐC TƯỜNG"
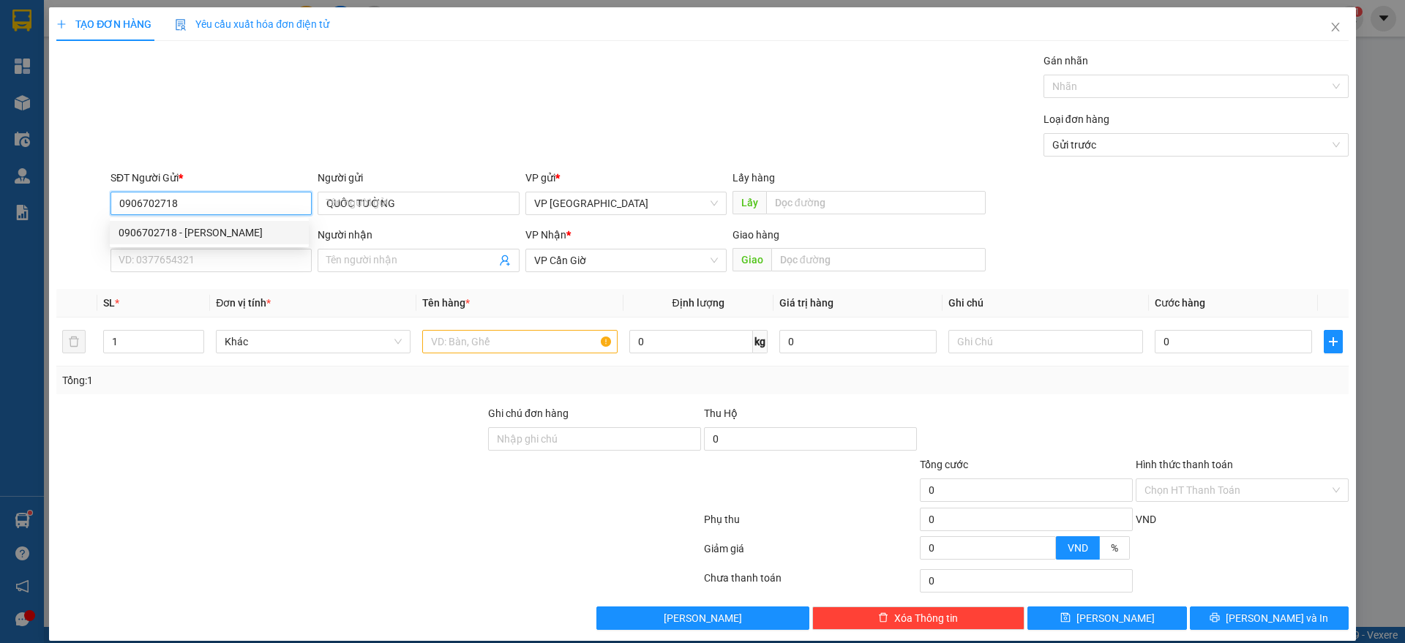
type input "25.000"
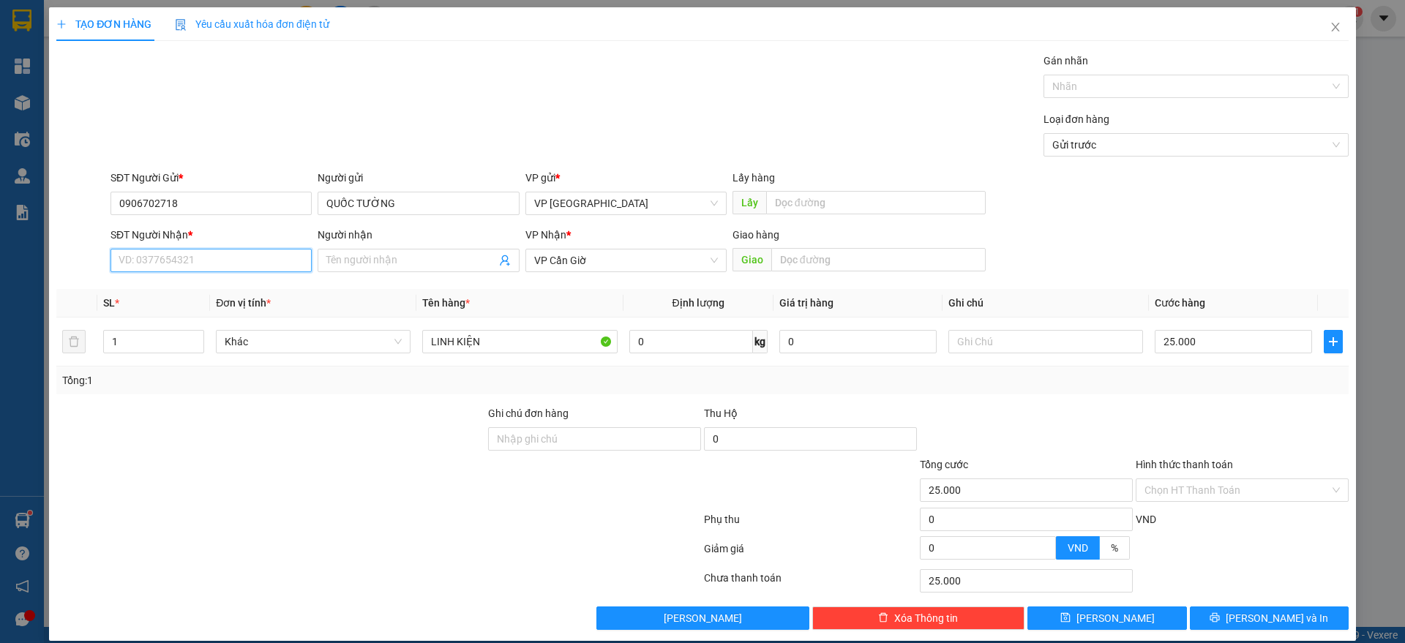
click at [220, 258] on input "SĐT Người Nhận *" at bounding box center [210, 260] width 201 height 23
click at [227, 286] on div "0948484899 - [GEOGRAPHIC_DATA][PERSON_NAME]" at bounding box center [240, 290] width 243 height 16
type input "0948484899"
type input "THIÊN LỘC PHÁT"
click at [277, 266] on input "0948484899" at bounding box center [210, 260] width 201 height 23
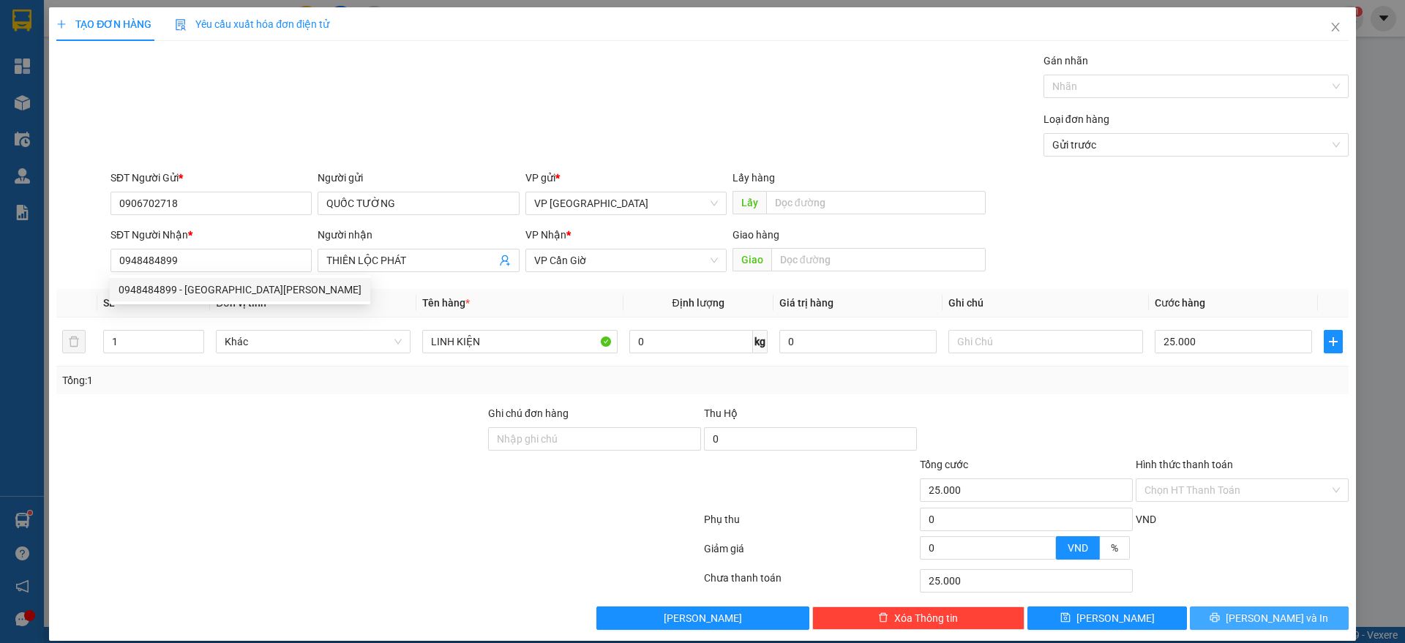
click at [1233, 612] on button "[PERSON_NAME] và In" at bounding box center [1269, 618] width 159 height 23
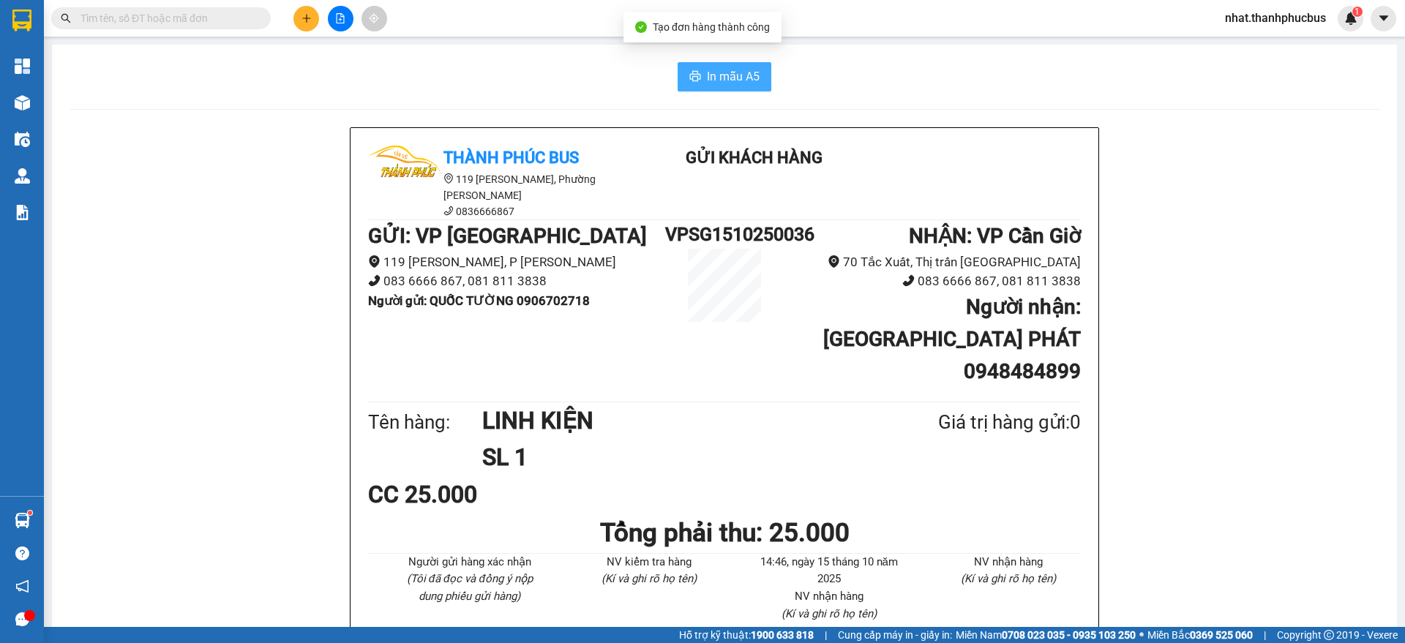
click at [690, 77] on icon "printer" at bounding box center [695, 76] width 11 height 10
